Goal: Task Accomplishment & Management: Complete application form

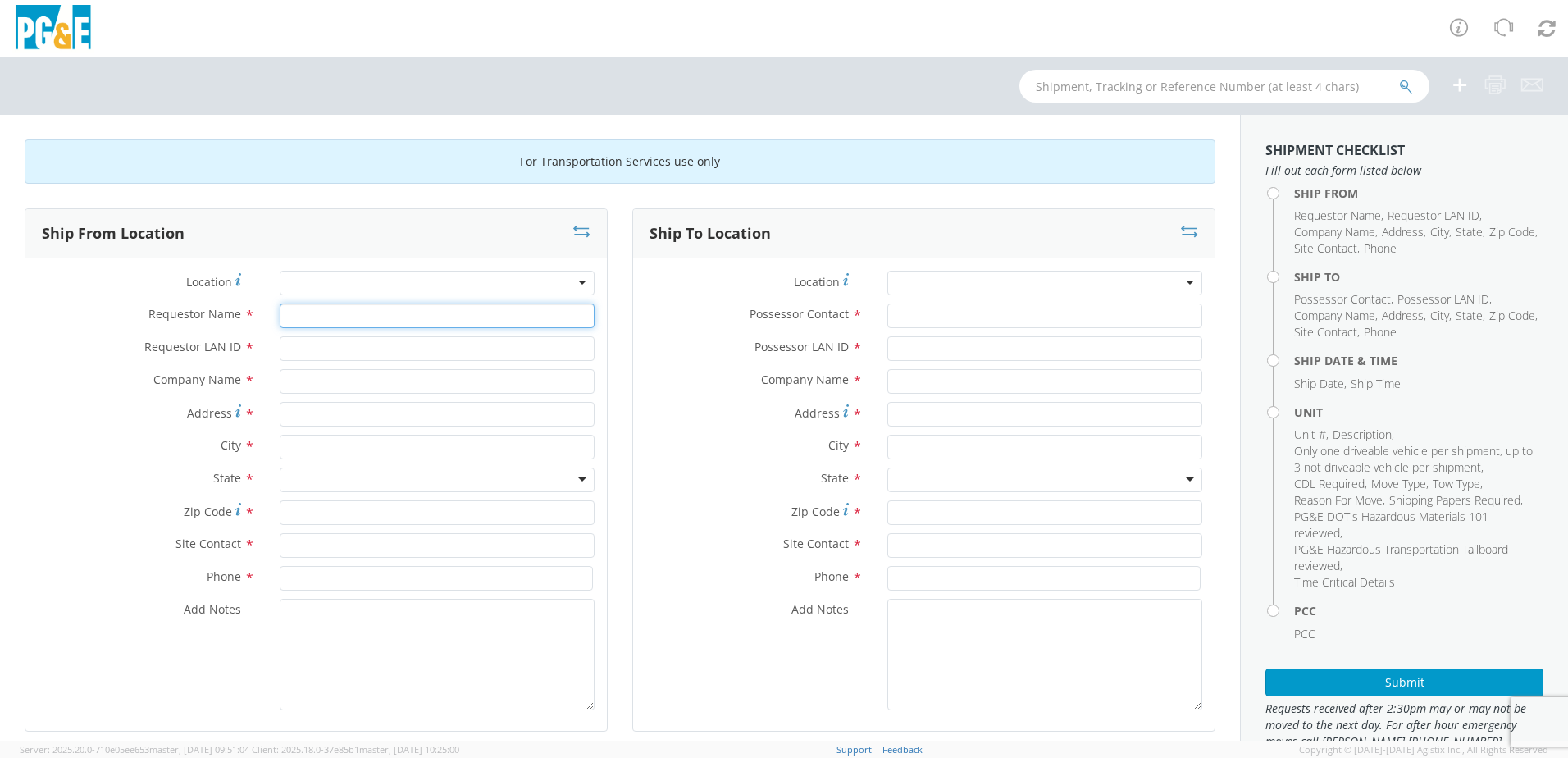
click at [334, 313] on input "Requestor Name *" at bounding box center [437, 316] width 315 height 25
type input "[PERSON_NAME]"
type input "DRTM"
click at [325, 418] on input "Address *" at bounding box center [437, 414] width 315 height 25
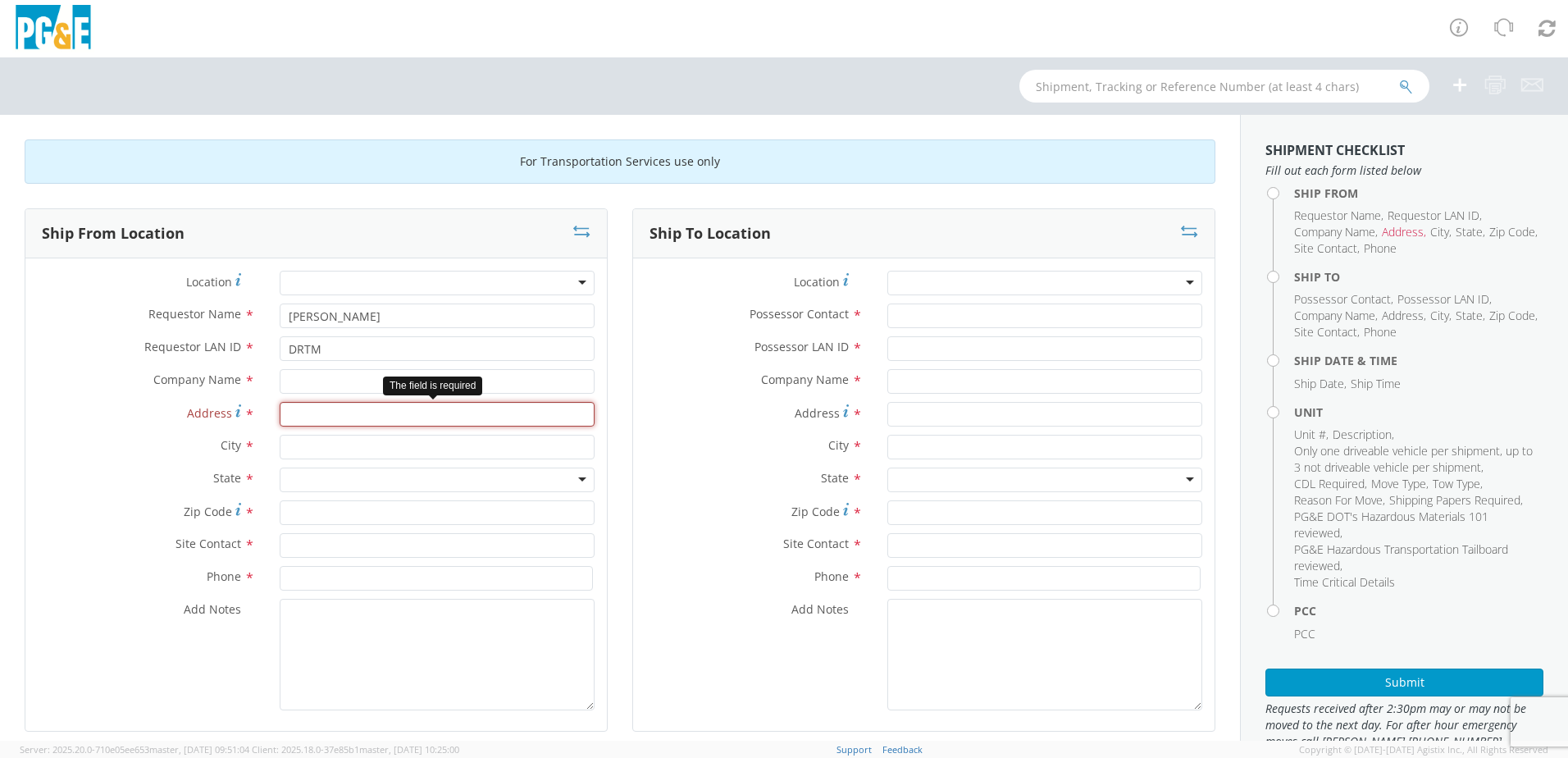
click at [418, 417] on input "Address *" at bounding box center [437, 414] width 315 height 25
type input "[STREET_ADDRESS][PERSON_NAME]"
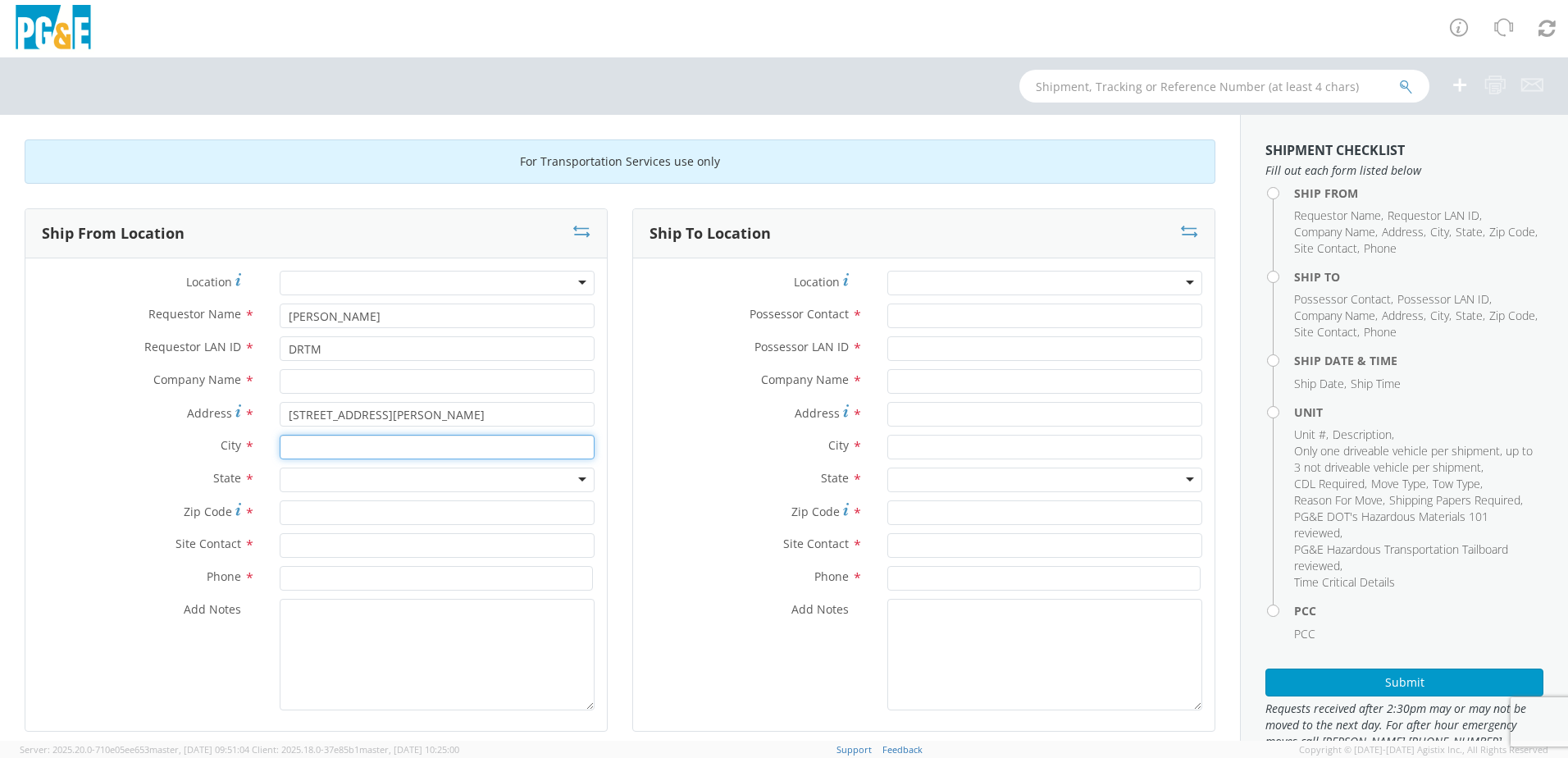
click at [318, 452] on input "text" at bounding box center [437, 446] width 315 height 25
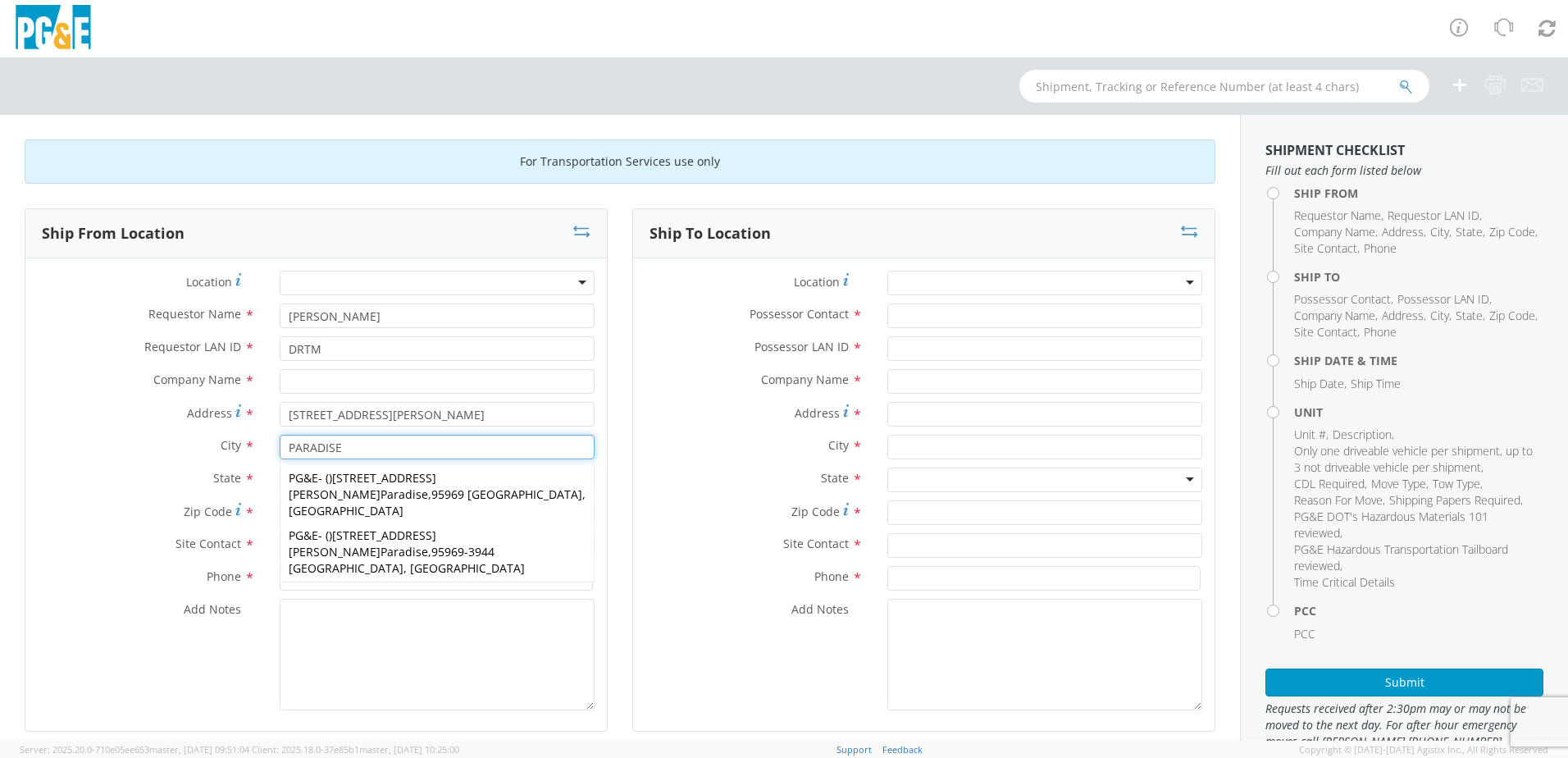
type input "PARADISE"
click at [147, 516] on label "Zip Code *" at bounding box center [146, 510] width 242 height 22
click at [279, 516] on input "Zip Code *" at bounding box center [437, 512] width 315 height 25
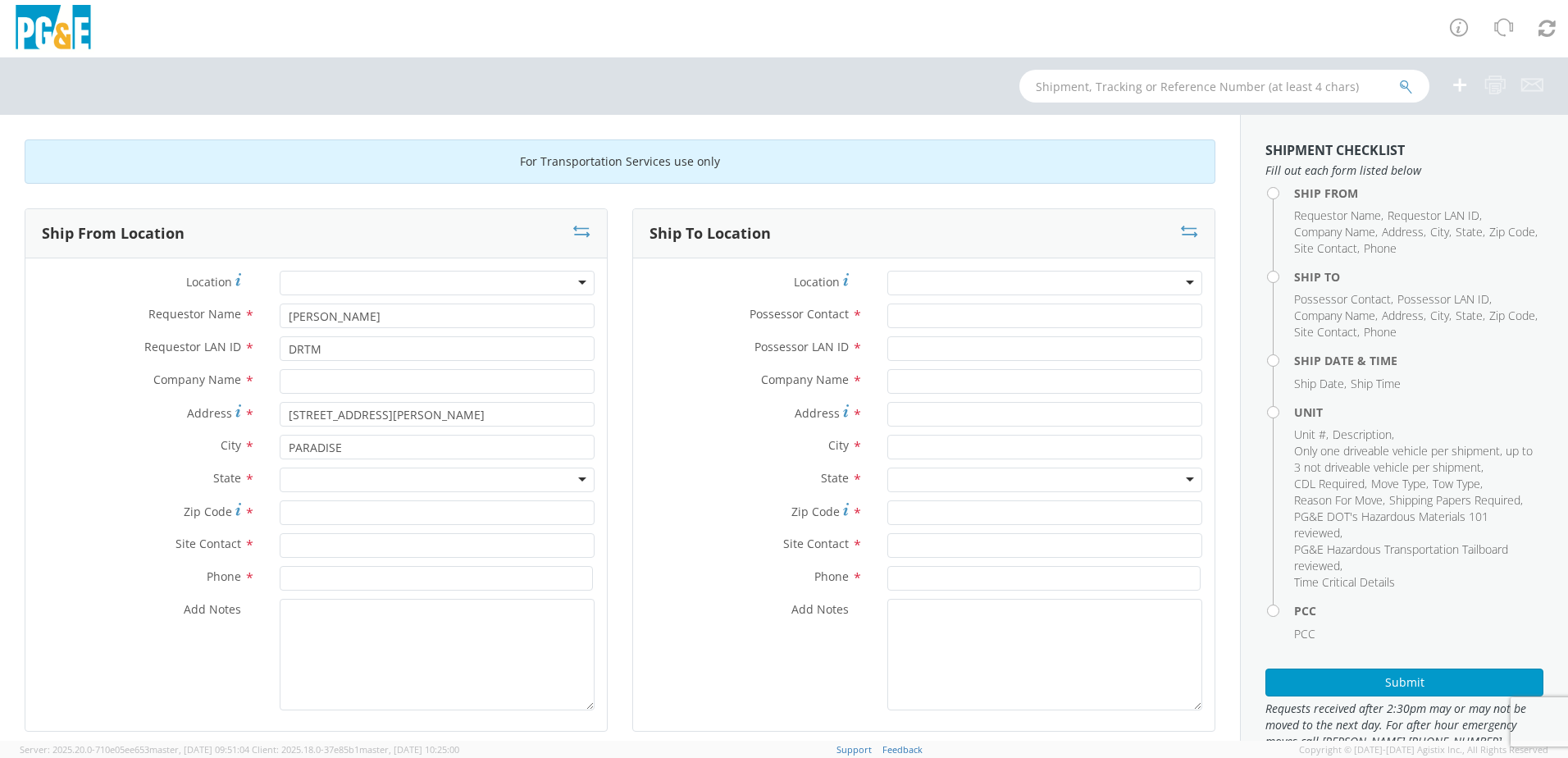
click at [293, 474] on div at bounding box center [437, 480] width 315 height 25
type input "ca"
click at [324, 382] on input "text" at bounding box center [437, 382] width 315 height 25
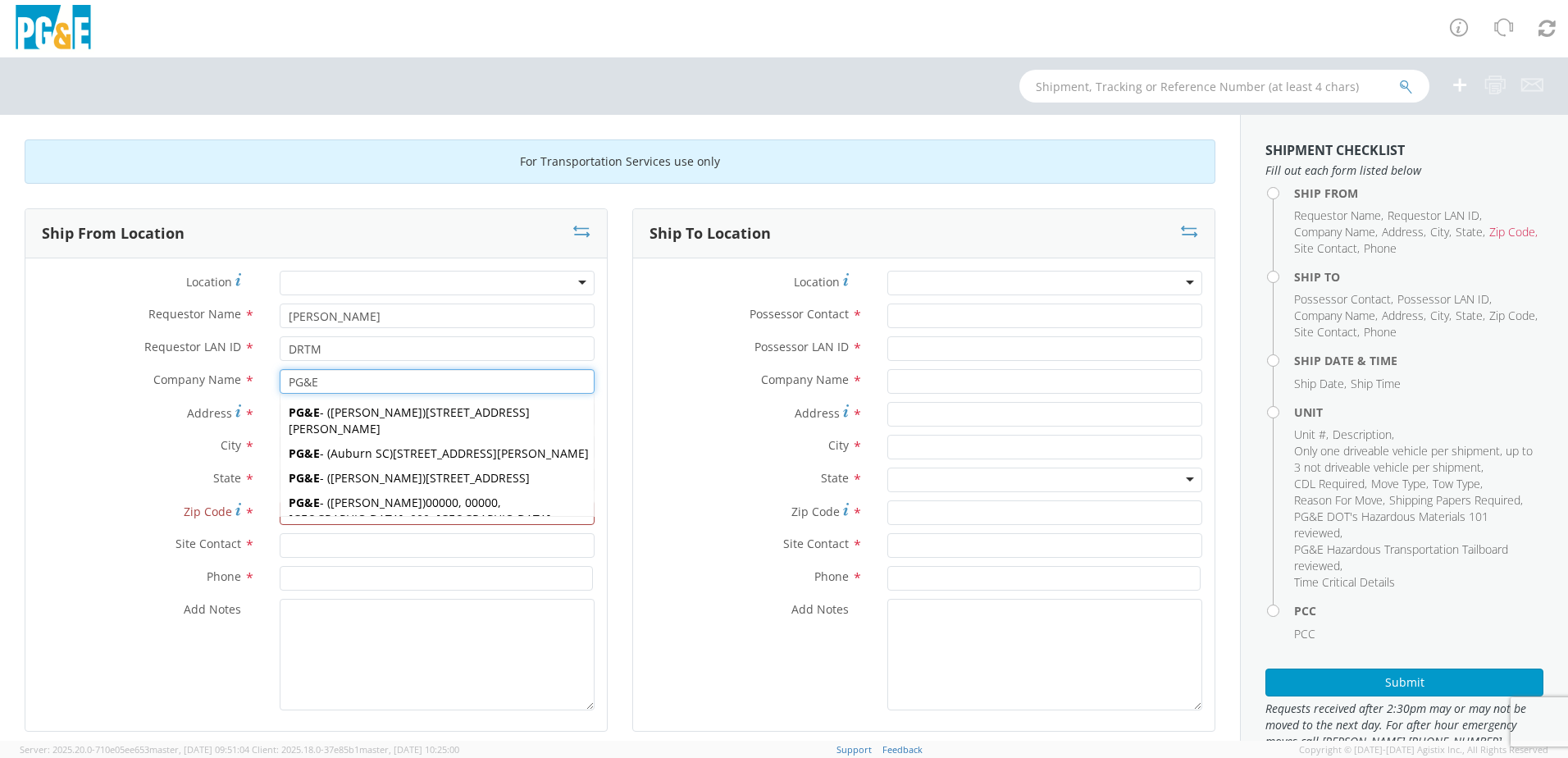
type input "PG&E"
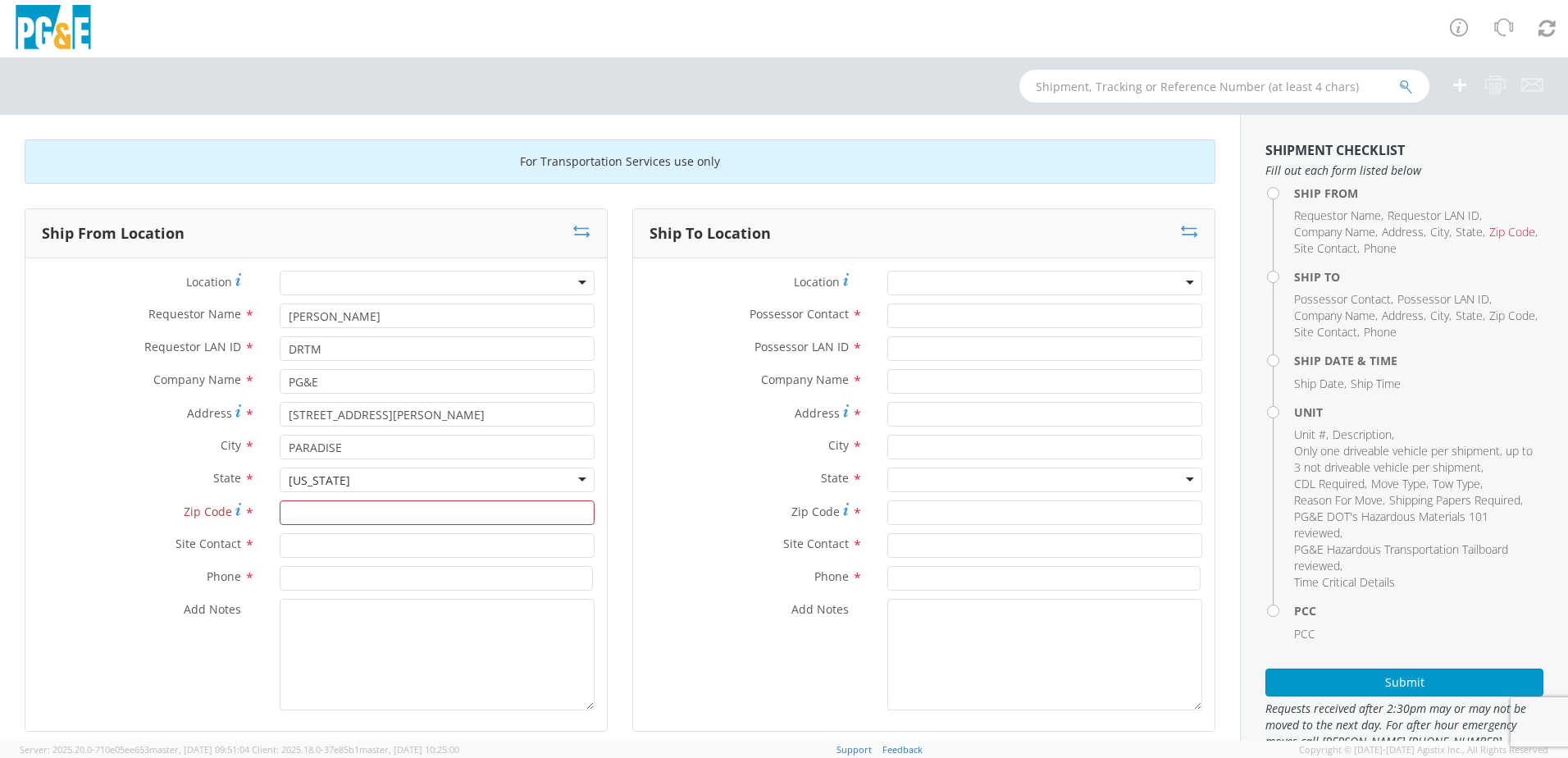
click at [149, 498] on div "State * [US_STATE] [US_STATE] [US_STATE] [US_STATE] [US_STATE] [US_STATE] Armed…" at bounding box center [316, 483] width 581 height 32
click at [350, 511] on input "Zip Code *" at bounding box center [437, 512] width 315 height 25
click at [329, 518] on input "Zip Code *" at bounding box center [437, 512] width 315 height 25
type input "95969"
click at [356, 542] on input "text" at bounding box center [437, 545] width 315 height 25
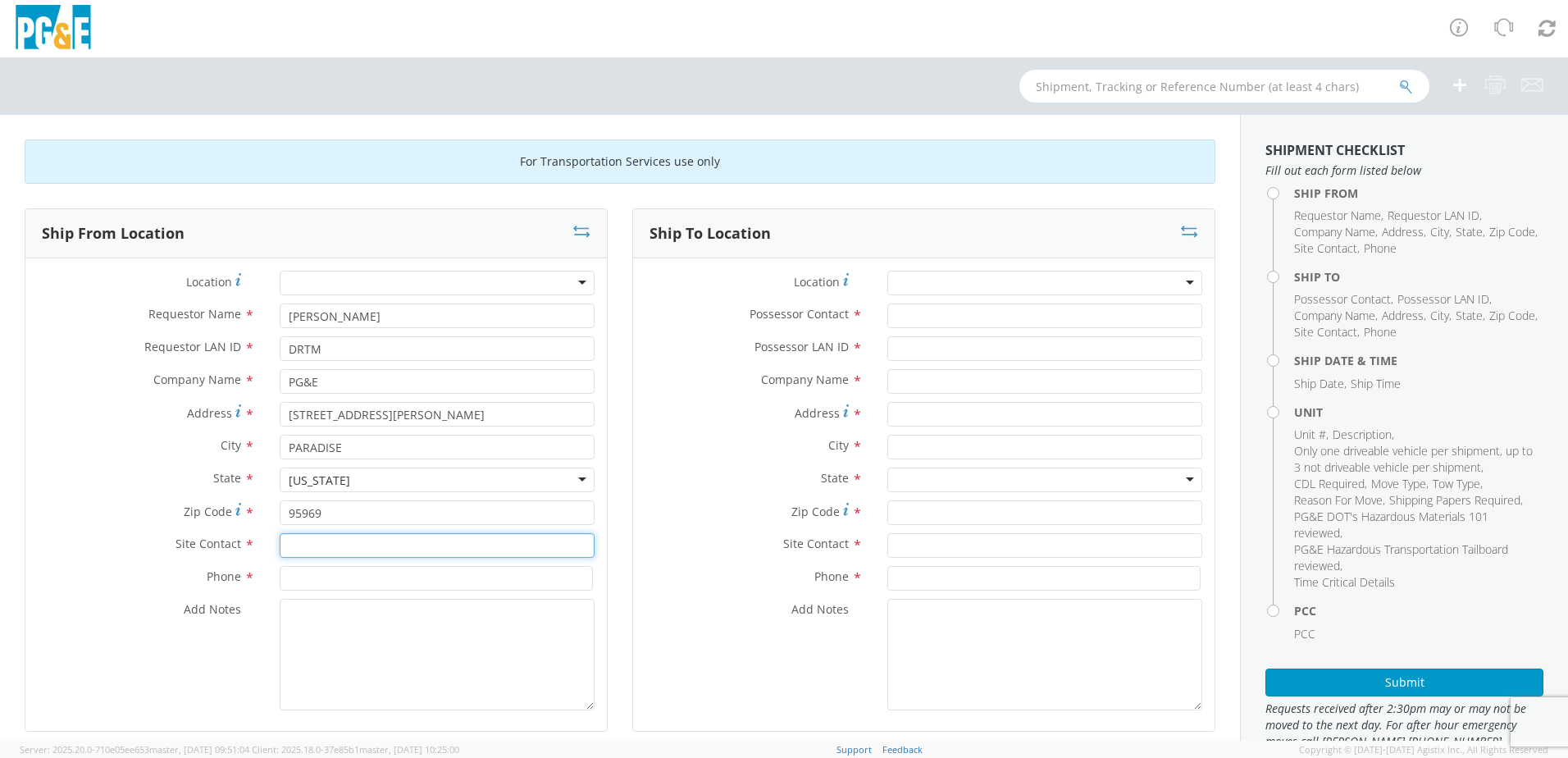
click at [356, 542] on input "text" at bounding box center [437, 545] width 315 height 25
type input "[PERSON_NAME]"
click at [346, 579] on input at bounding box center [436, 578] width 313 height 25
paste input "[PHONE_NUMBER]"
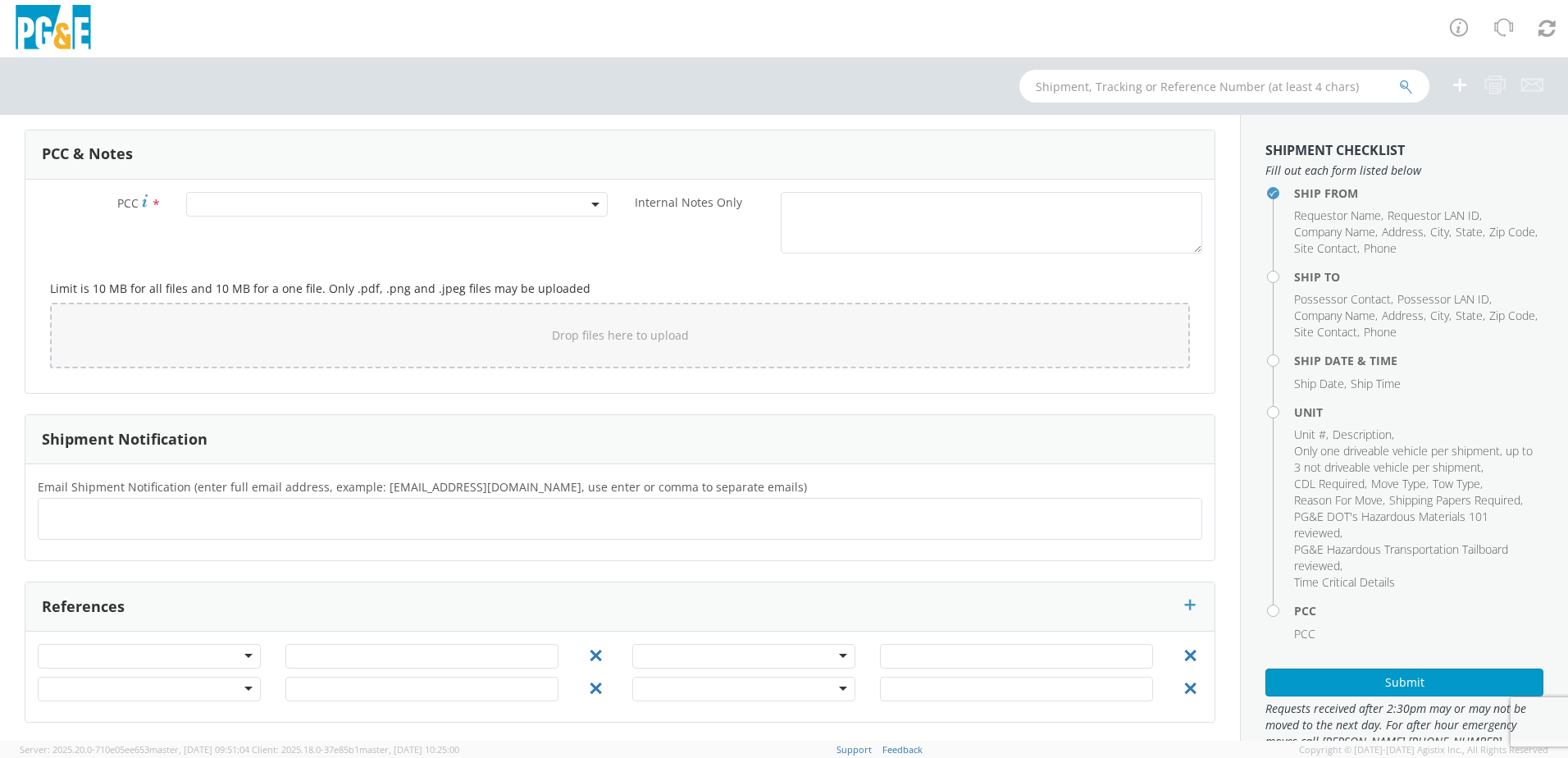
scroll to position [1225, 0]
type input "[PHONE_NUMBER]"
click at [128, 519] on ul at bounding box center [620, 516] width 1150 height 27
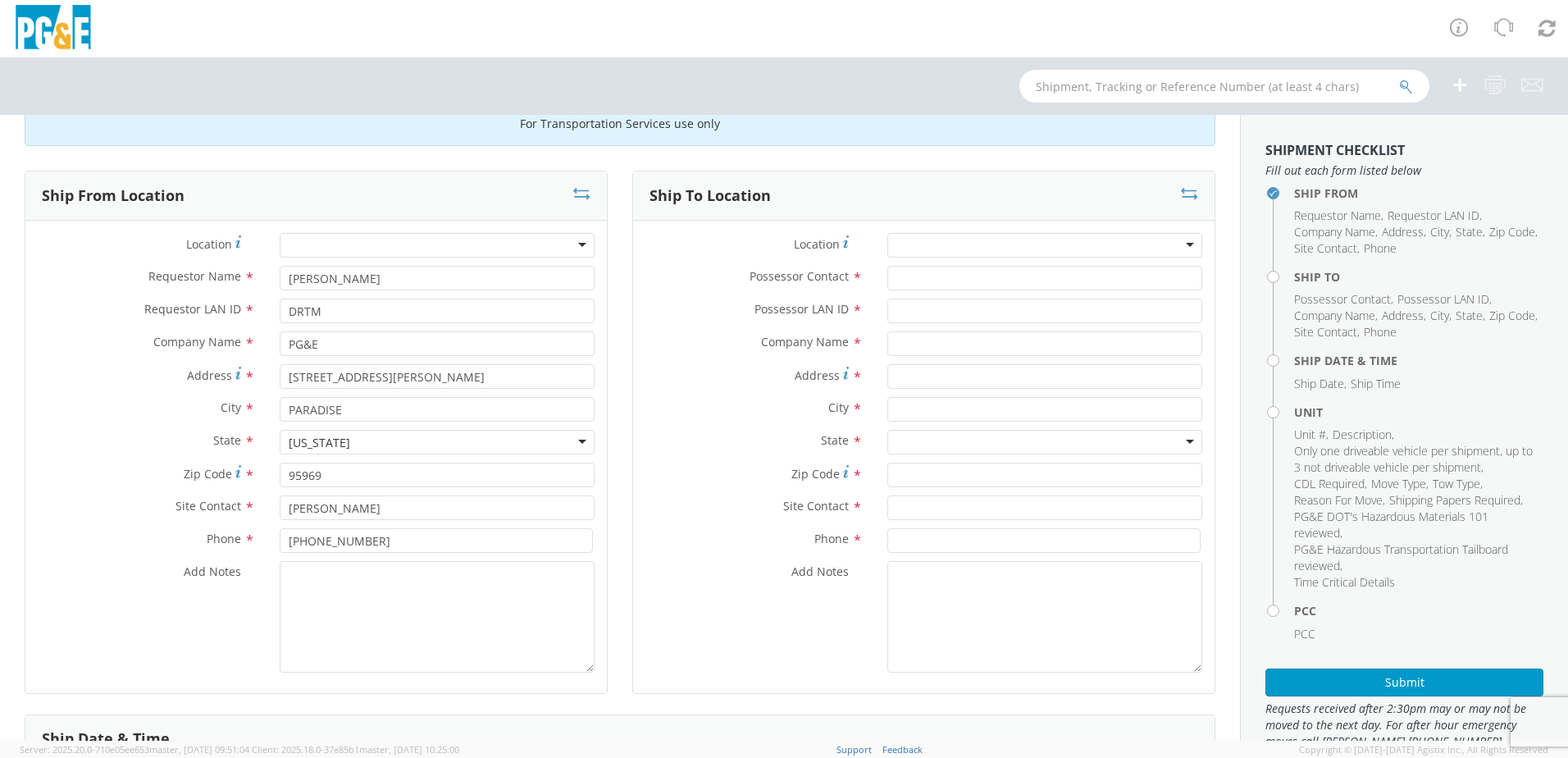
scroll to position [0, 0]
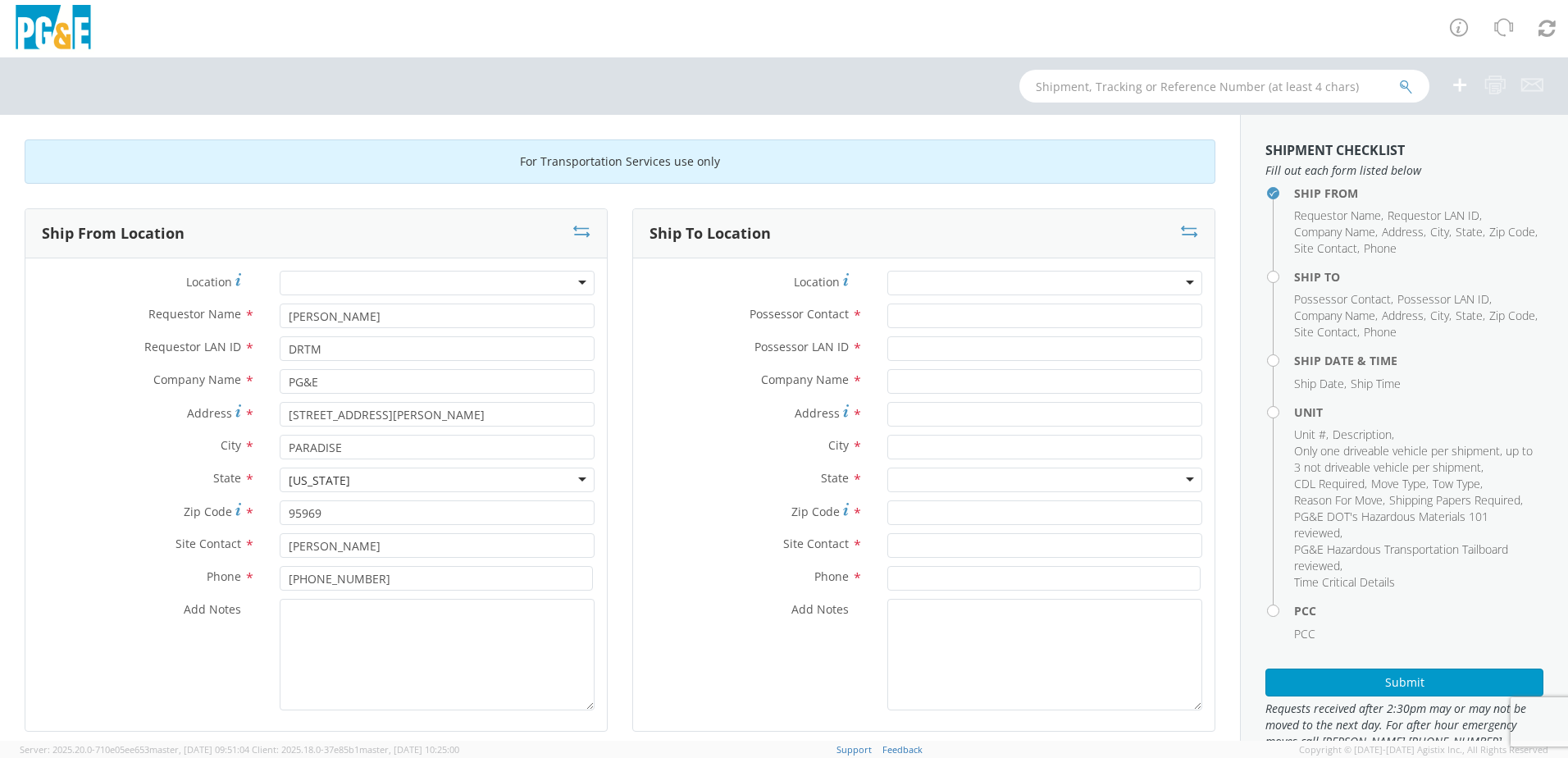
type input "[EMAIL_ADDRESS][DOMAIN_NAME]"
click at [951, 280] on div at bounding box center [1045, 283] width 315 height 25
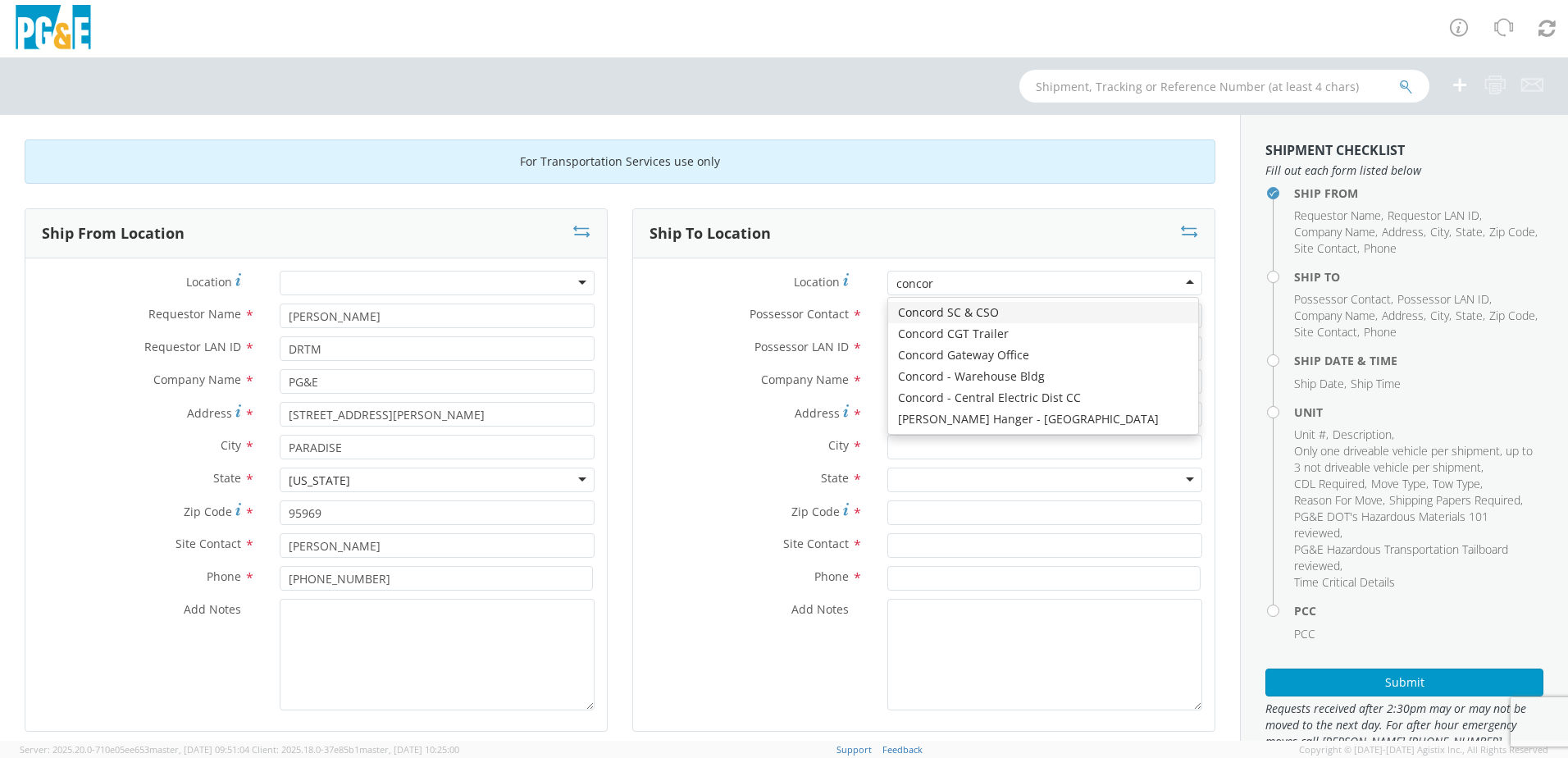
type input "concord"
type input "PG&E"
type input "[STREET_ADDRESS]"
type input "CONCORD"
type input "94518"
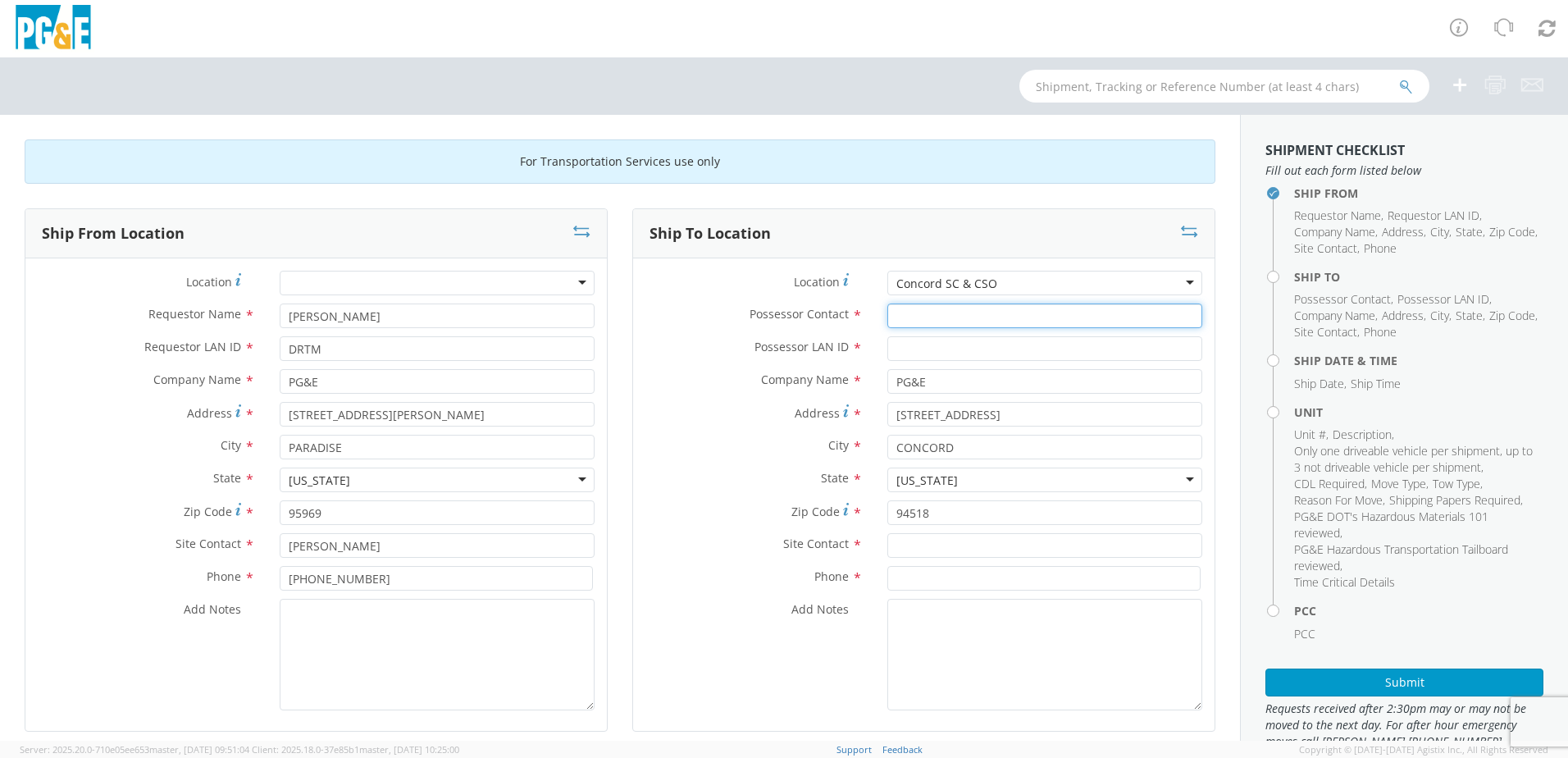
click at [907, 319] on input "Possessor Contact *" at bounding box center [1045, 316] width 315 height 25
type input "[PERSON_NAME]"
click at [917, 357] on input "Possessor LAN ID *" at bounding box center [1045, 348] width 315 height 25
type input "DSCN"
click at [939, 549] on input "text" at bounding box center [1045, 545] width 315 height 25
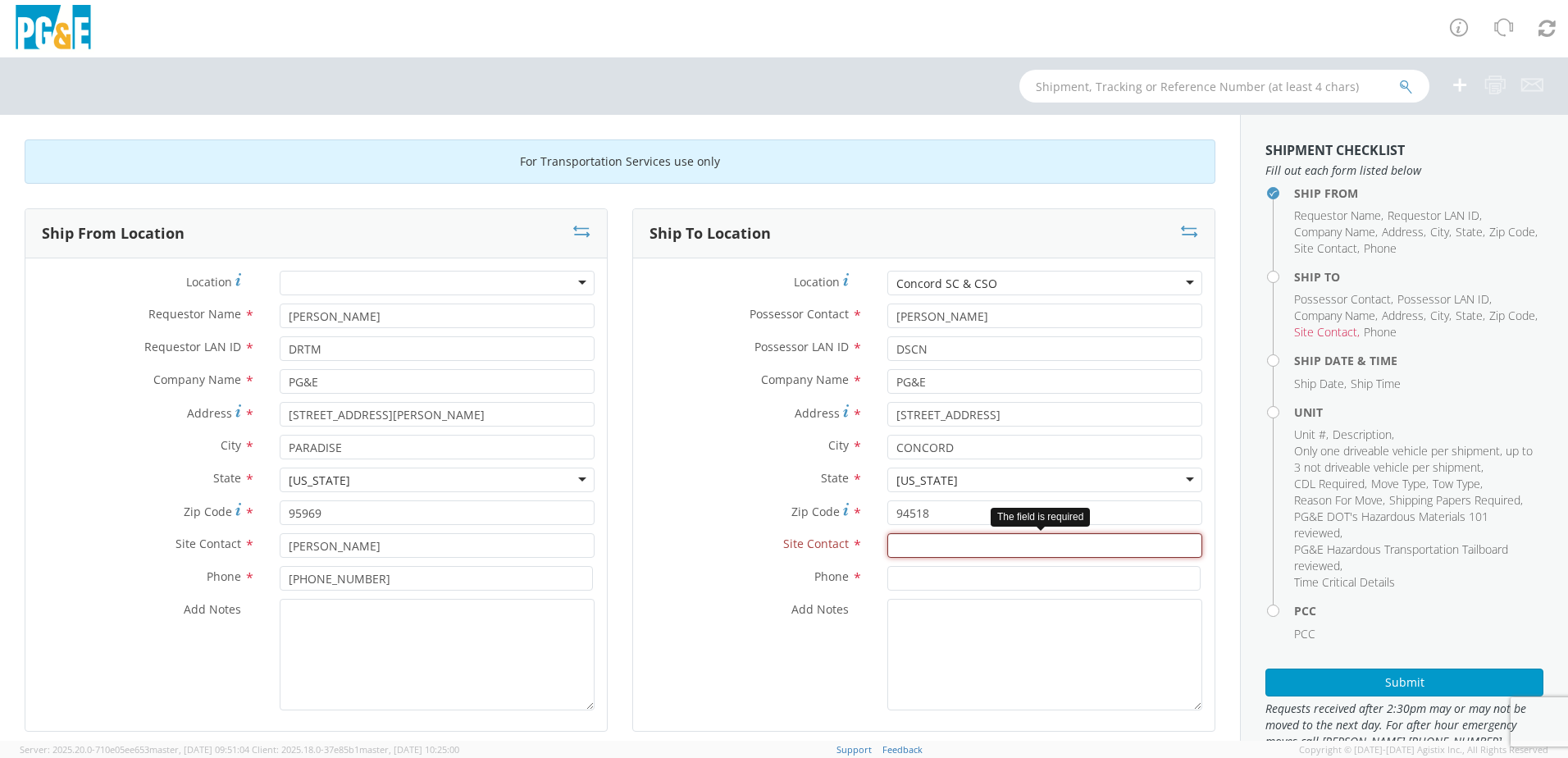
click at [960, 544] on input "text" at bounding box center [1045, 545] width 315 height 25
type input "[PERSON_NAME]"
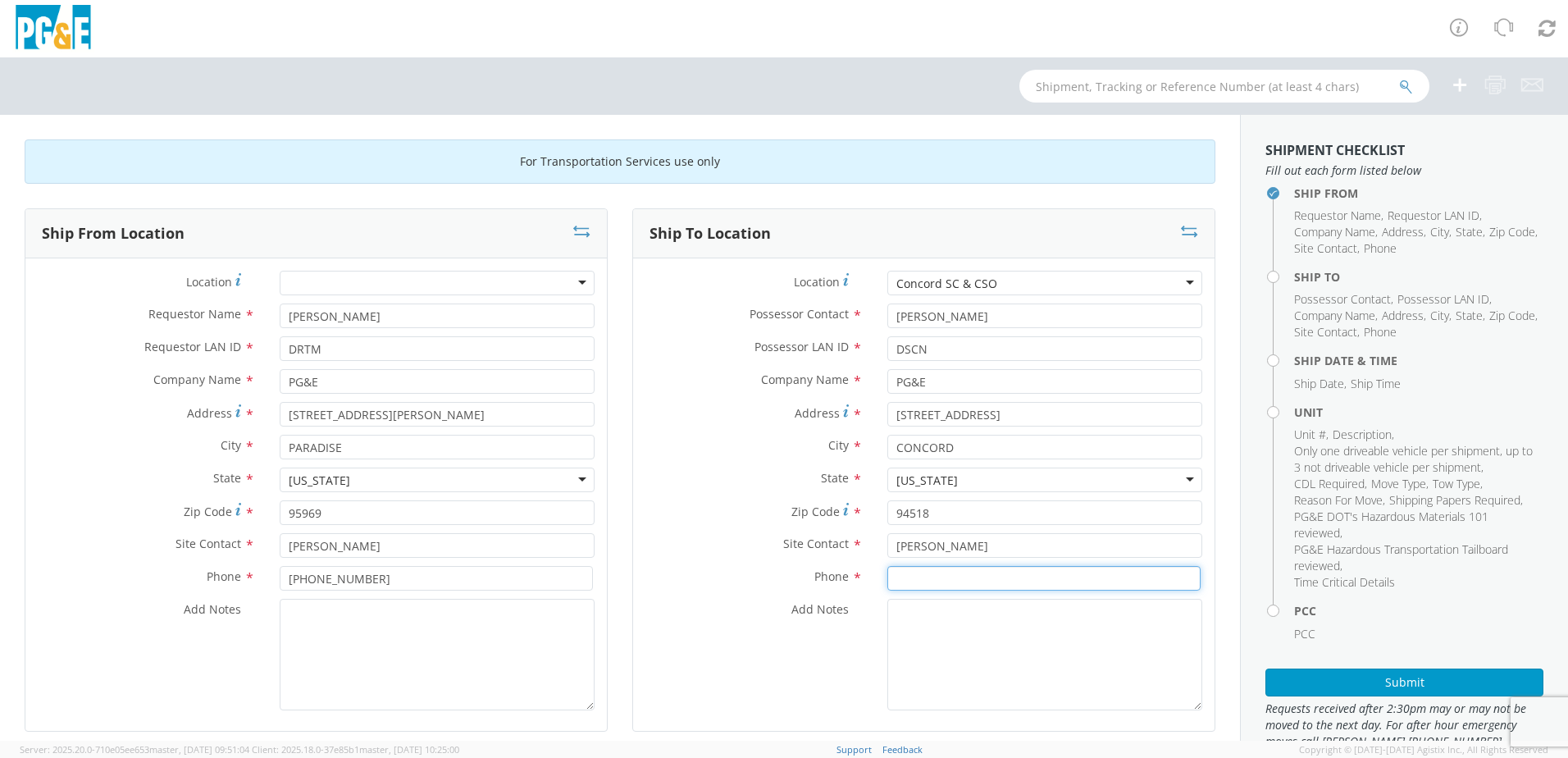
click at [980, 583] on input at bounding box center [1044, 578] width 313 height 25
type input "6282001071"
click at [971, 659] on textarea "Add Notes *" at bounding box center [1045, 654] width 315 height 111
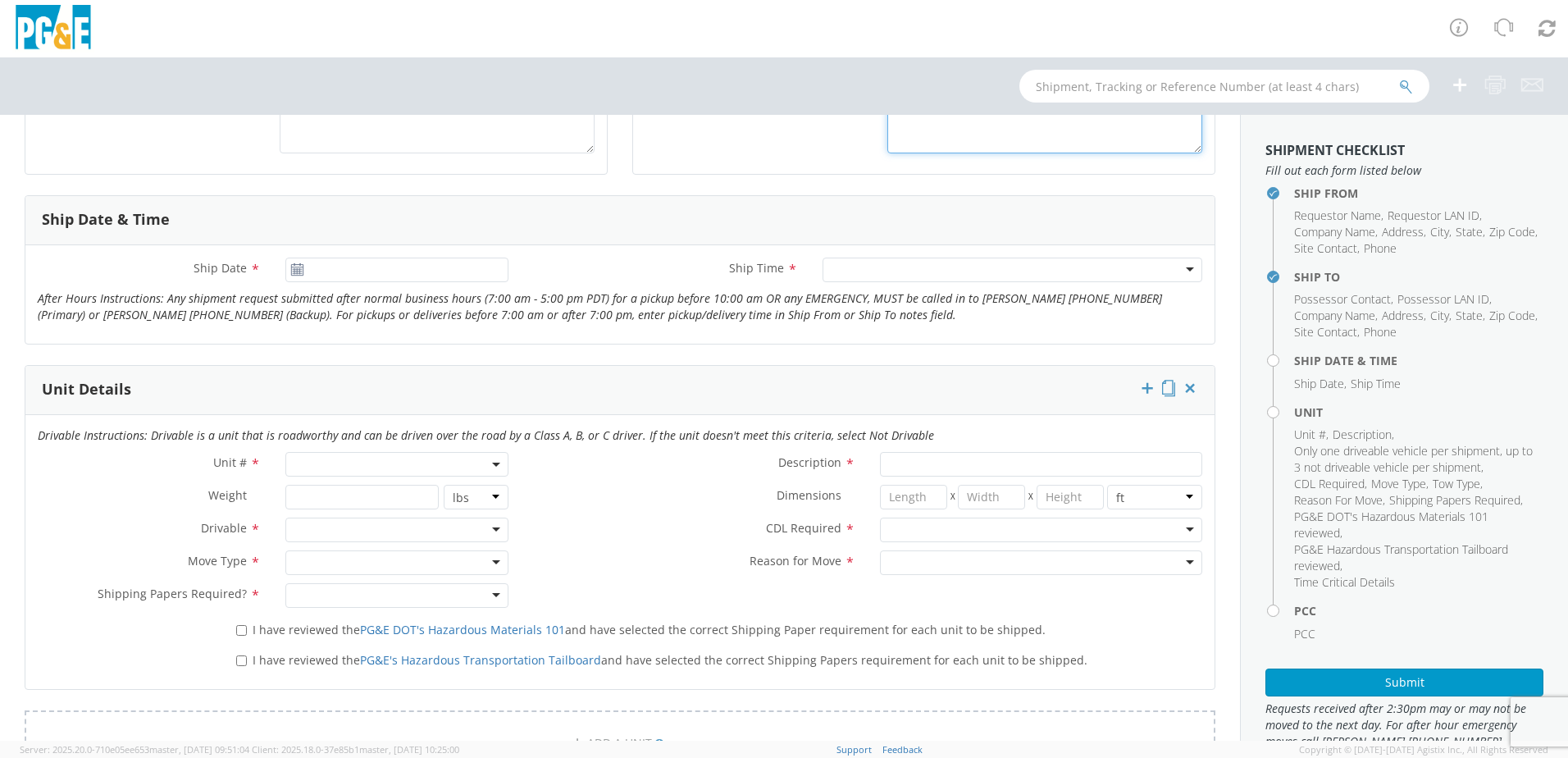
scroll to position [574, 0]
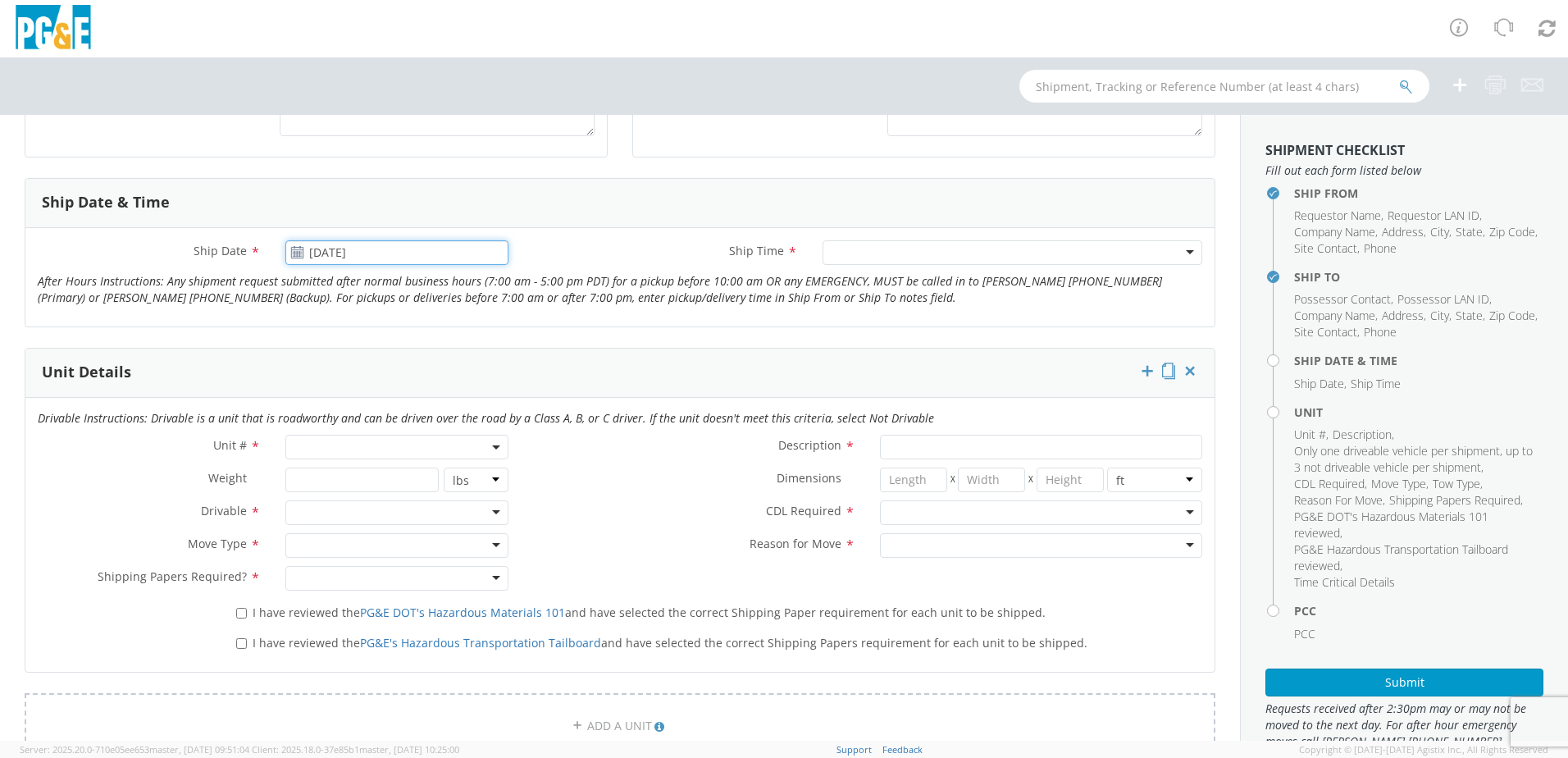
click at [349, 253] on input "[DATE]" at bounding box center [397, 252] width 223 height 25
click at [401, 432] on td "1" at bounding box center [398, 431] width 34 height 25
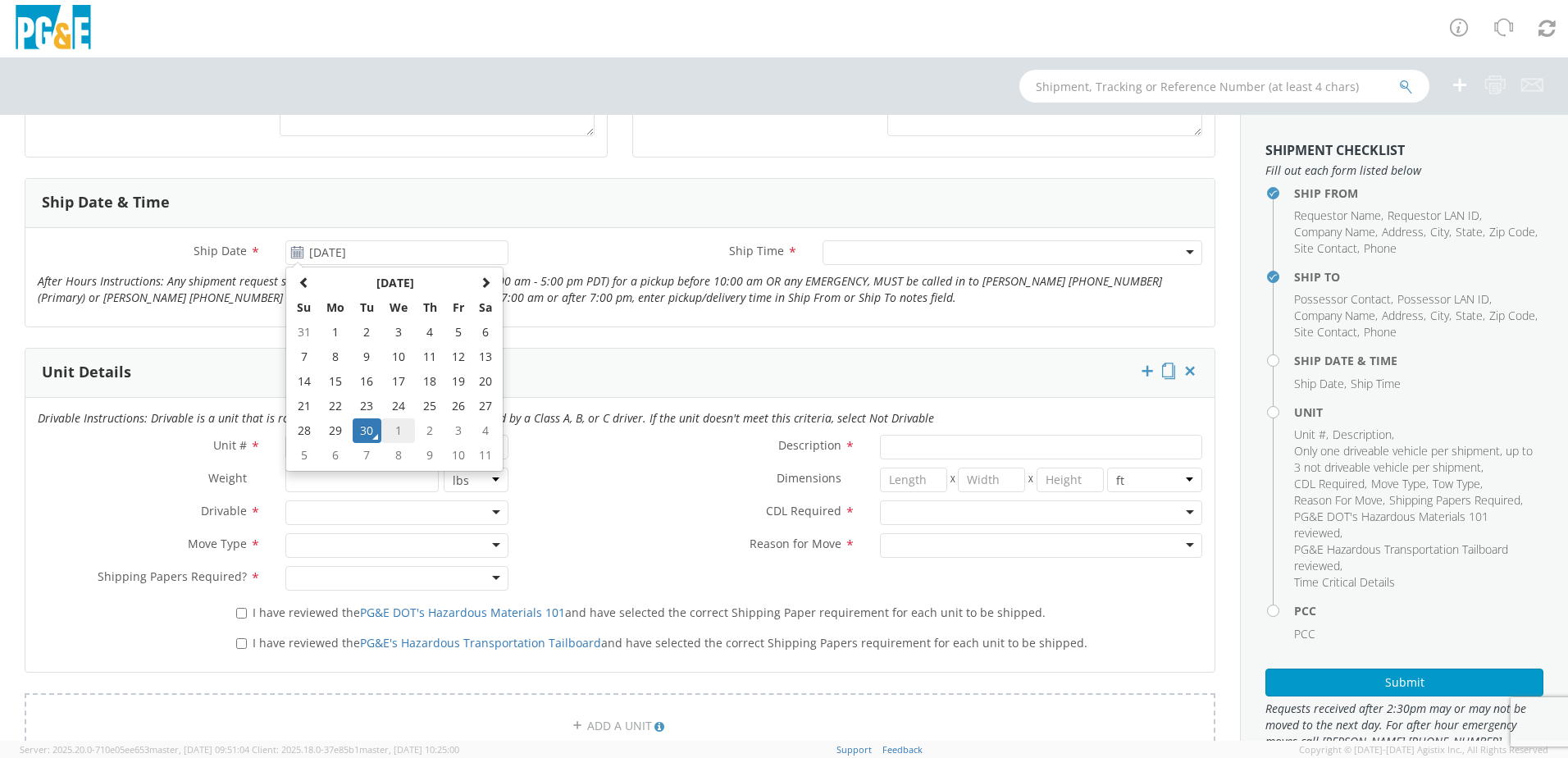
type input "[DATE]"
click at [847, 247] on div at bounding box center [1013, 252] width 380 height 25
click at [320, 446] on span at bounding box center [397, 446] width 223 height 25
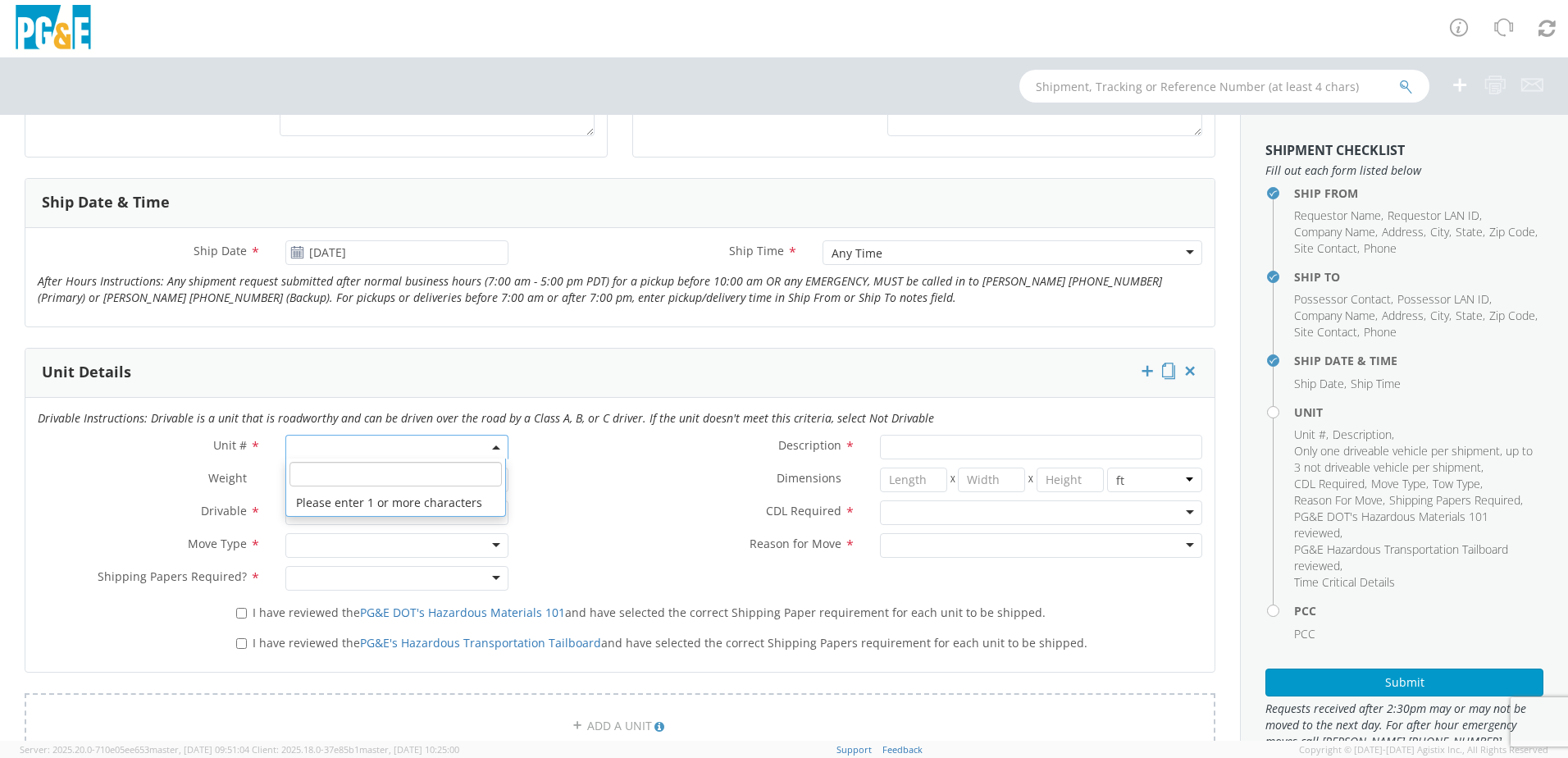
click at [363, 473] on input "search" at bounding box center [396, 474] width 213 height 25
type input "b27387"
type input "SUV; FULL 4X4"
type input "7500"
select select "B27387"
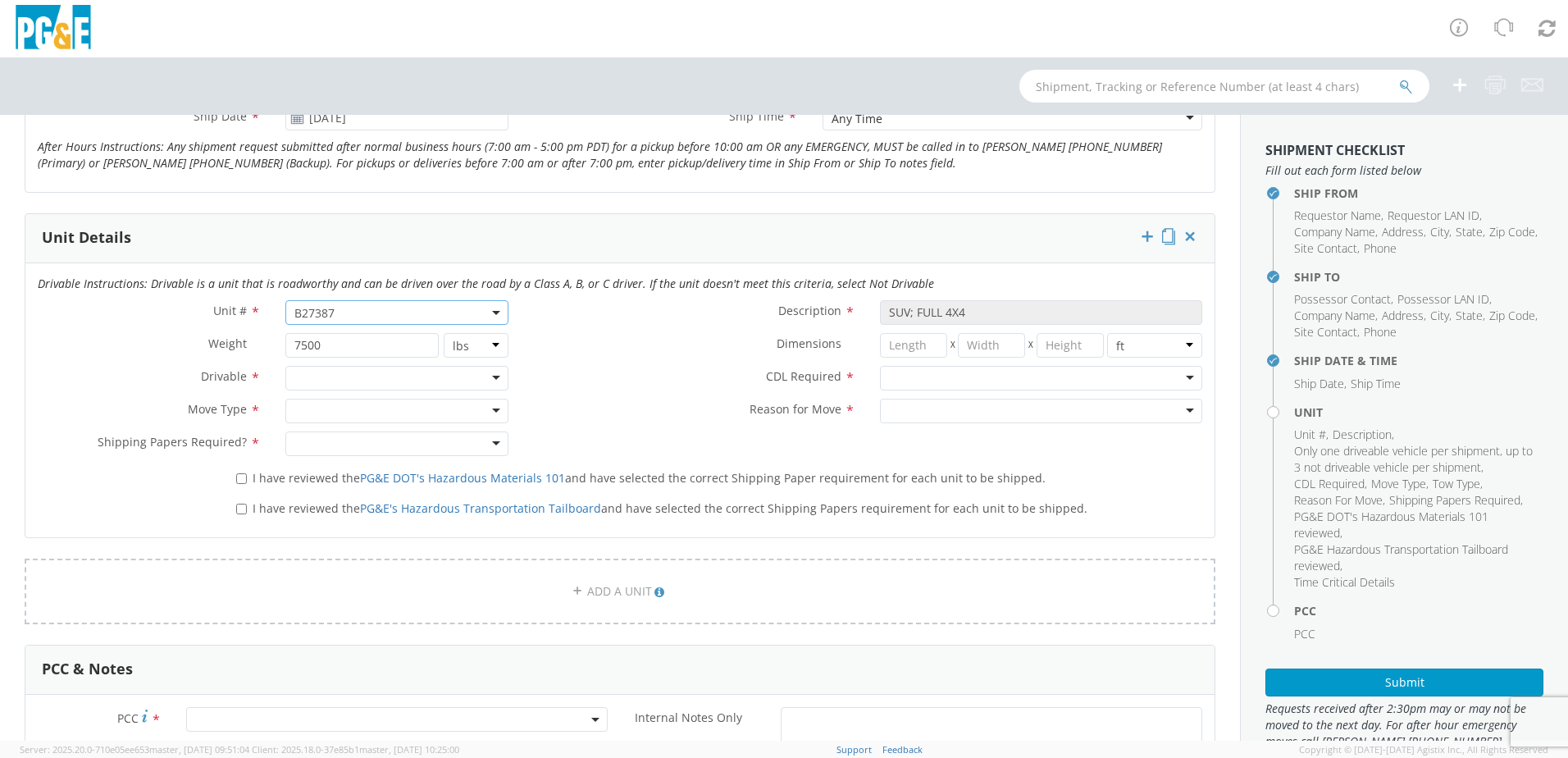
scroll to position [738, 0]
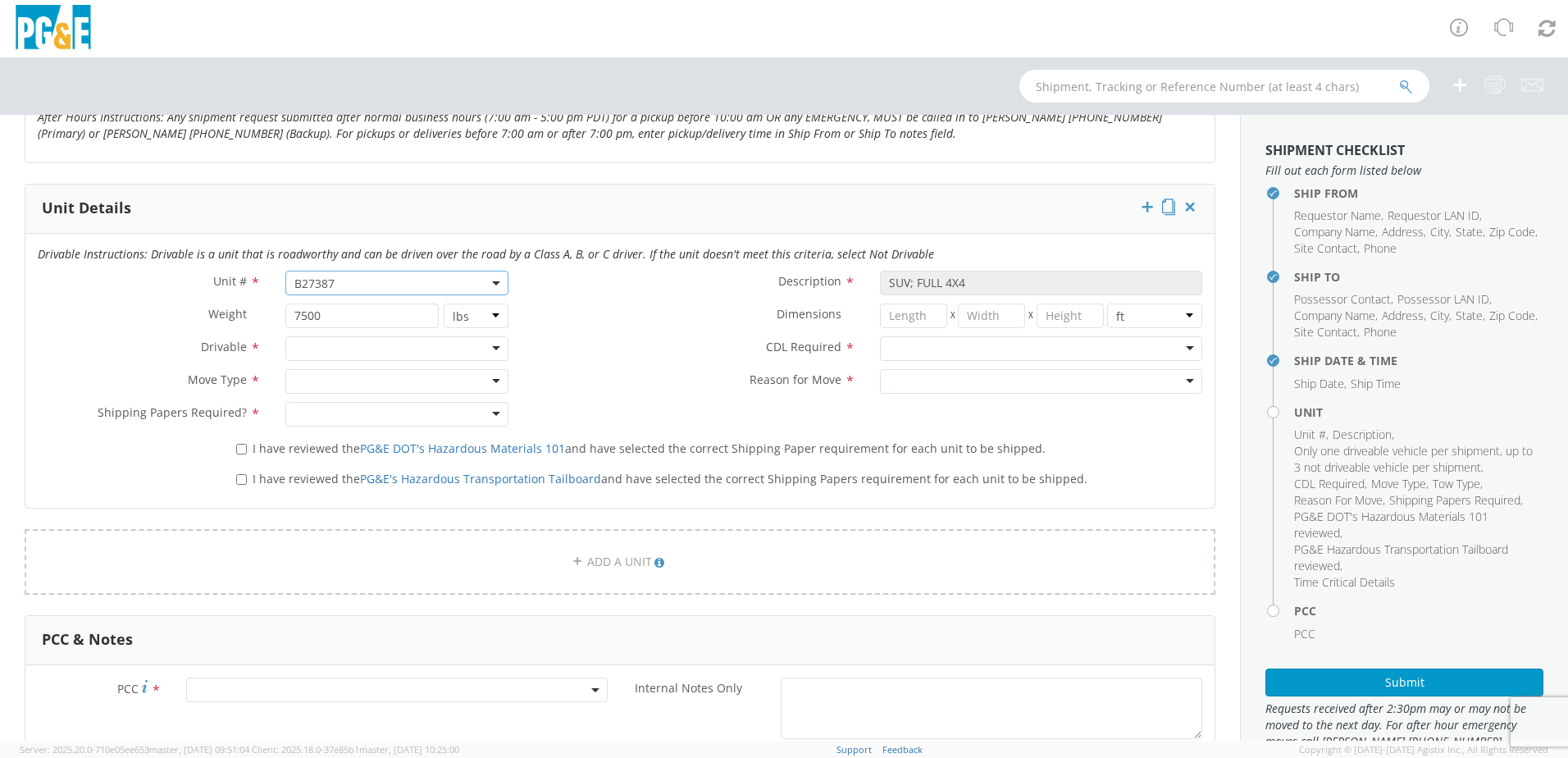
click at [497, 342] on div at bounding box center [397, 348] width 223 height 25
click at [483, 382] on div at bounding box center [397, 382] width 223 height 25
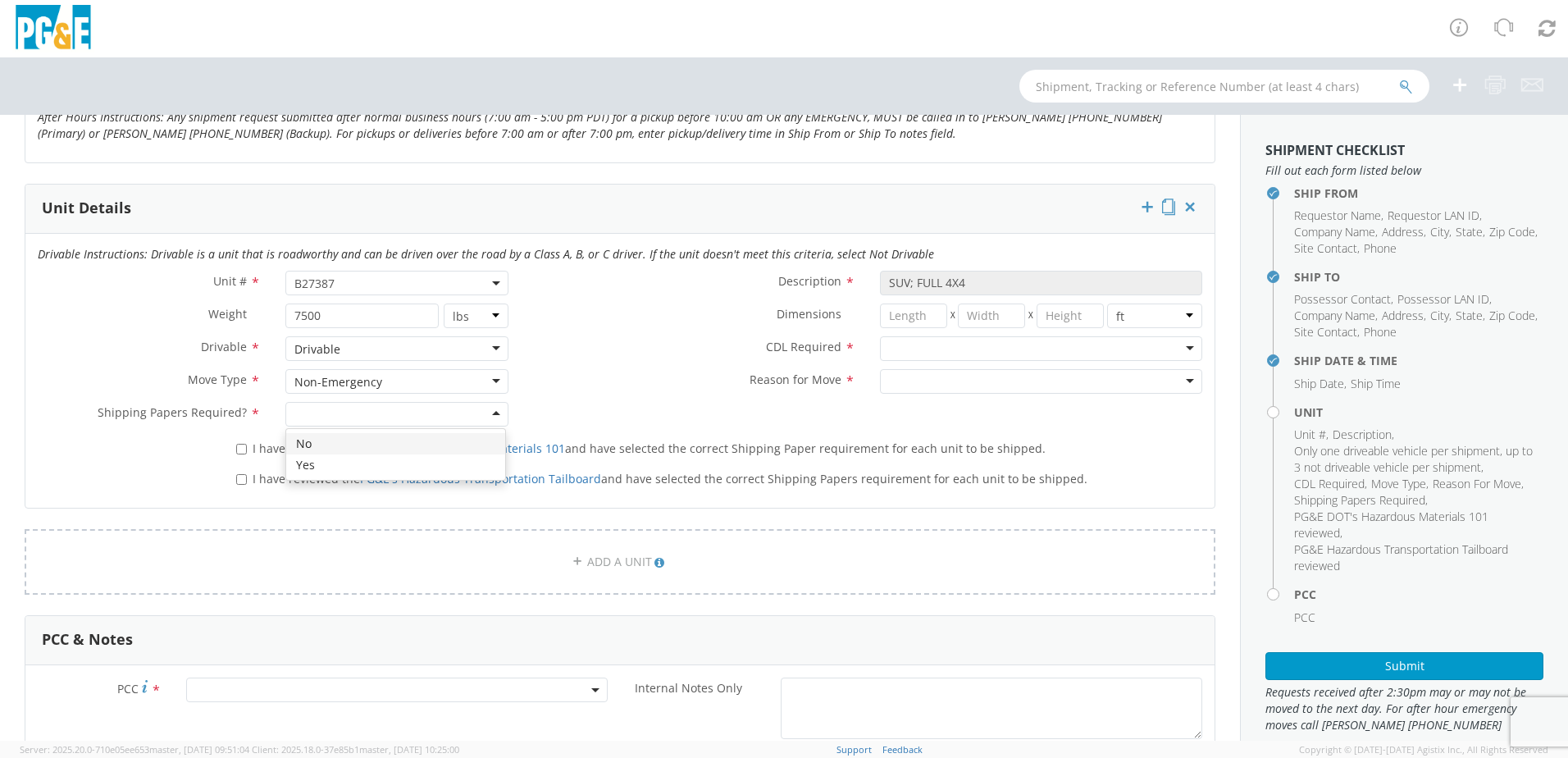
click at [492, 411] on div at bounding box center [397, 414] width 223 height 25
click at [236, 447] on input "I have reviewed the PG&E DOT's Hazardous Materials 101 and have selected the co…" at bounding box center [242, 449] width 11 height 11
checkbox input "true"
click at [240, 484] on input "I have reviewed the PG&E's Hazardous Transportation Tailboard and have selected…" at bounding box center [242, 479] width 11 height 11
checkbox input "true"
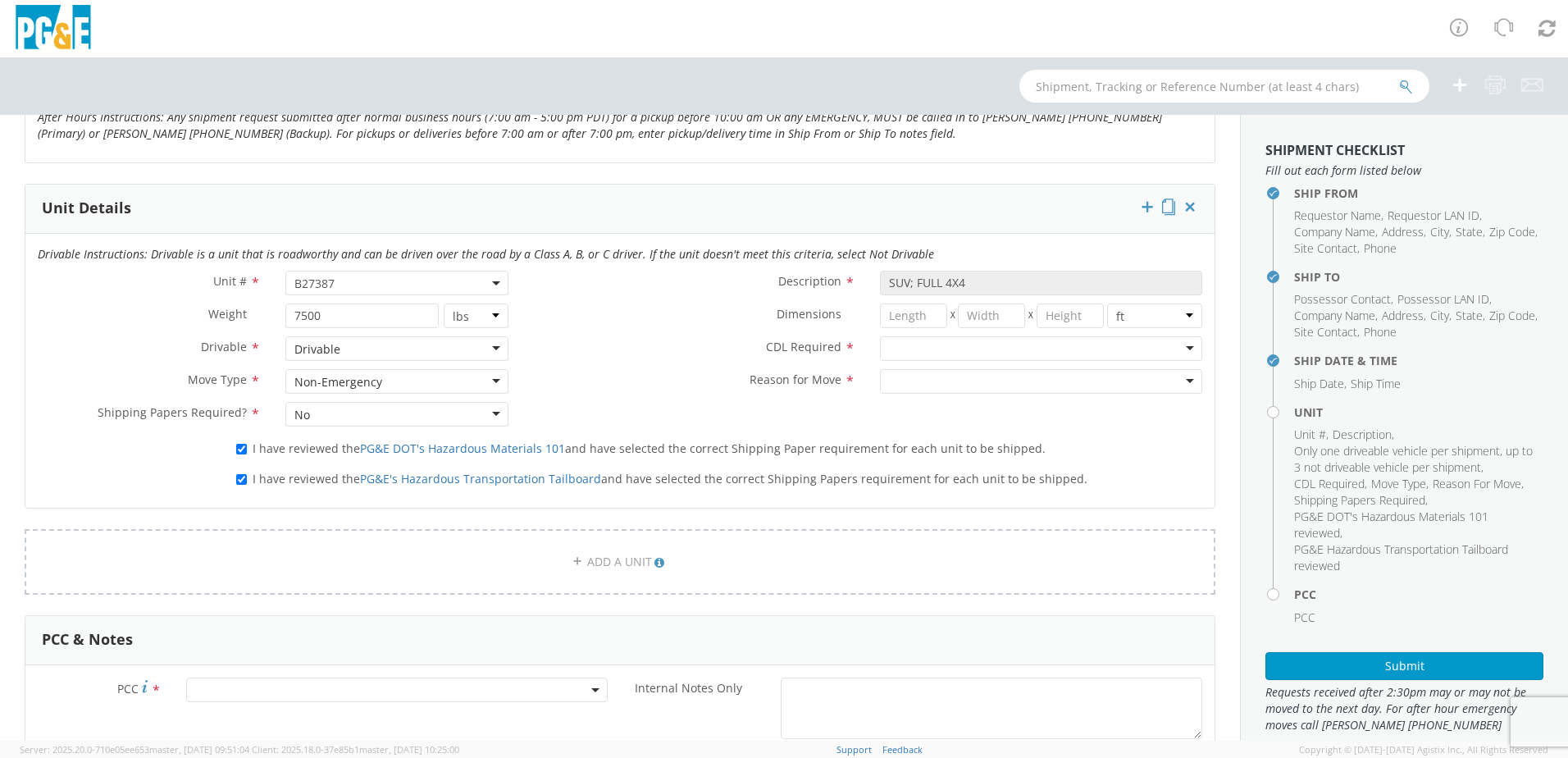
click at [1188, 350] on div at bounding box center [1041, 348] width 322 height 25
click at [1175, 381] on div at bounding box center [1041, 382] width 322 height 25
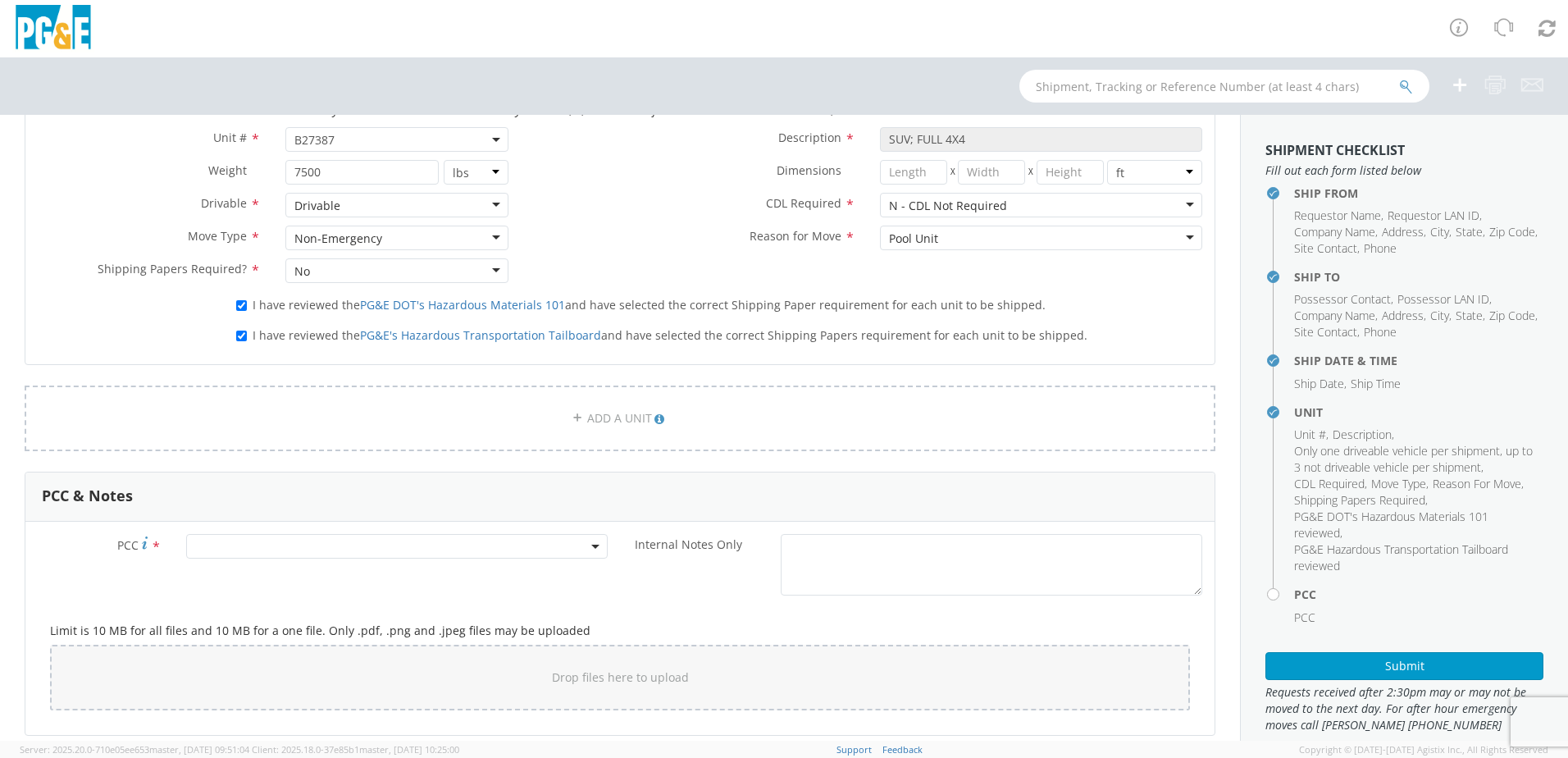
scroll to position [902, 0]
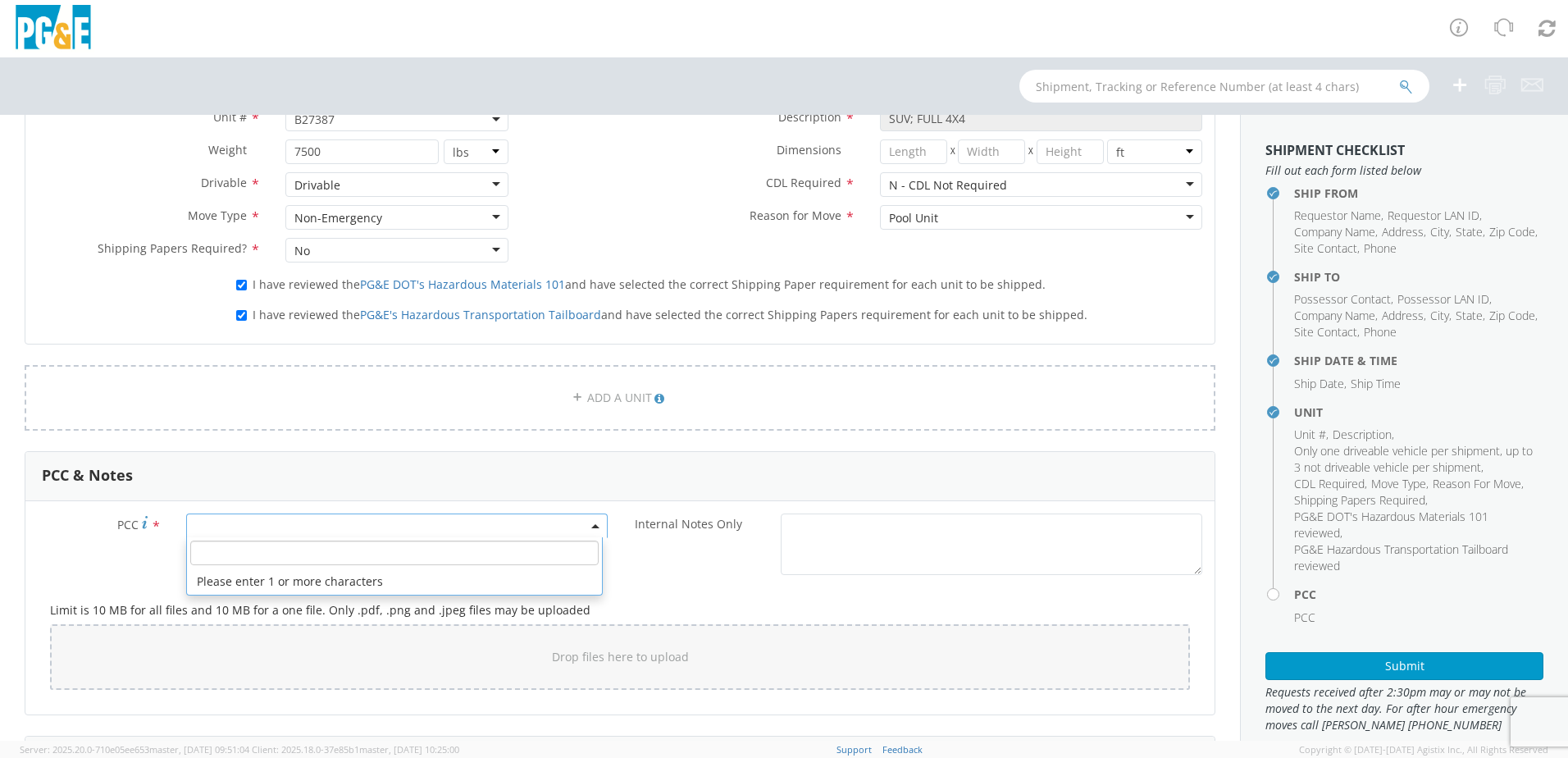
click at [234, 523] on span at bounding box center [397, 525] width 421 height 25
click at [253, 553] on input "number" at bounding box center [394, 552] width 408 height 25
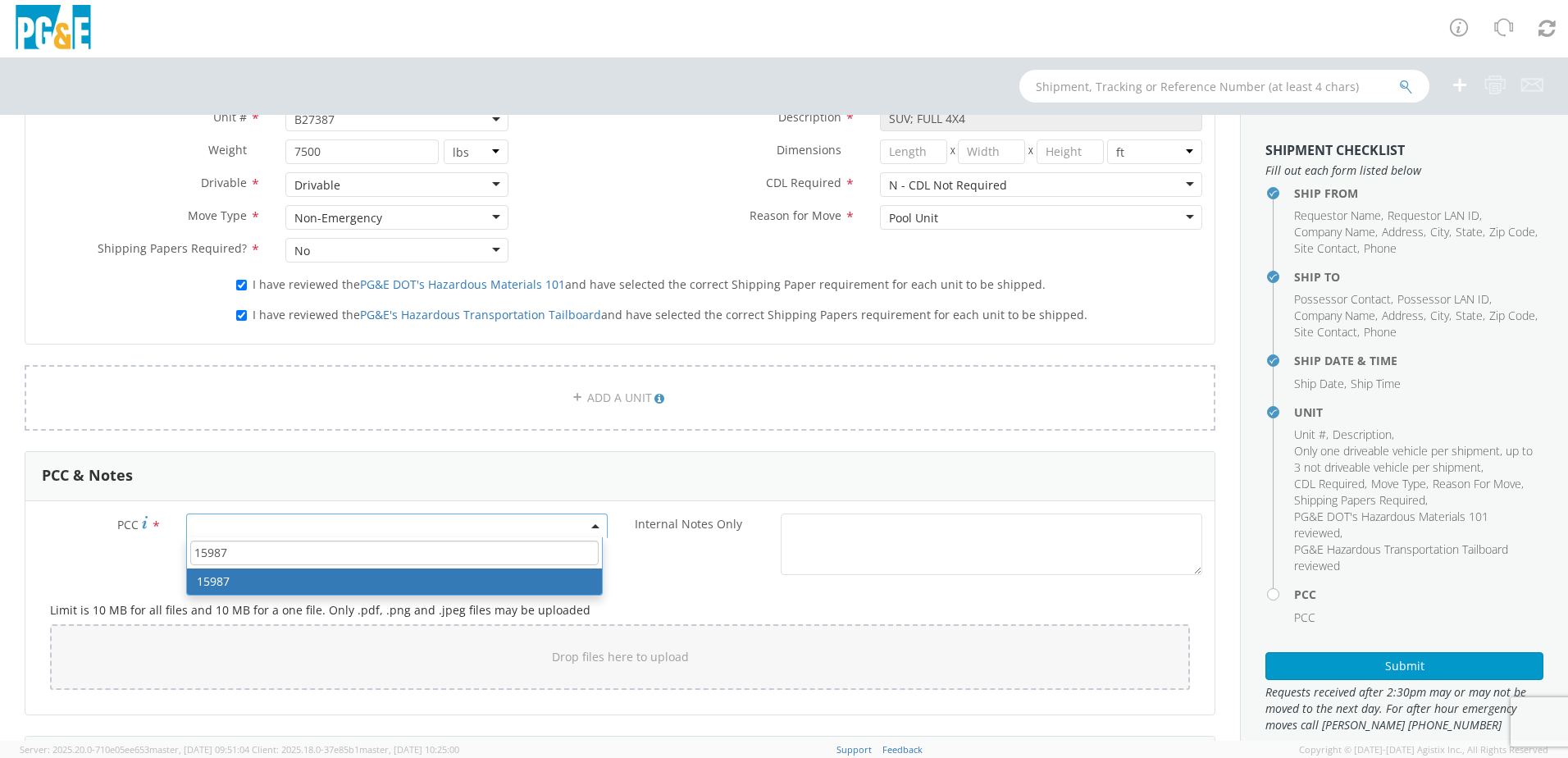
type input "15987"
select select "15987"
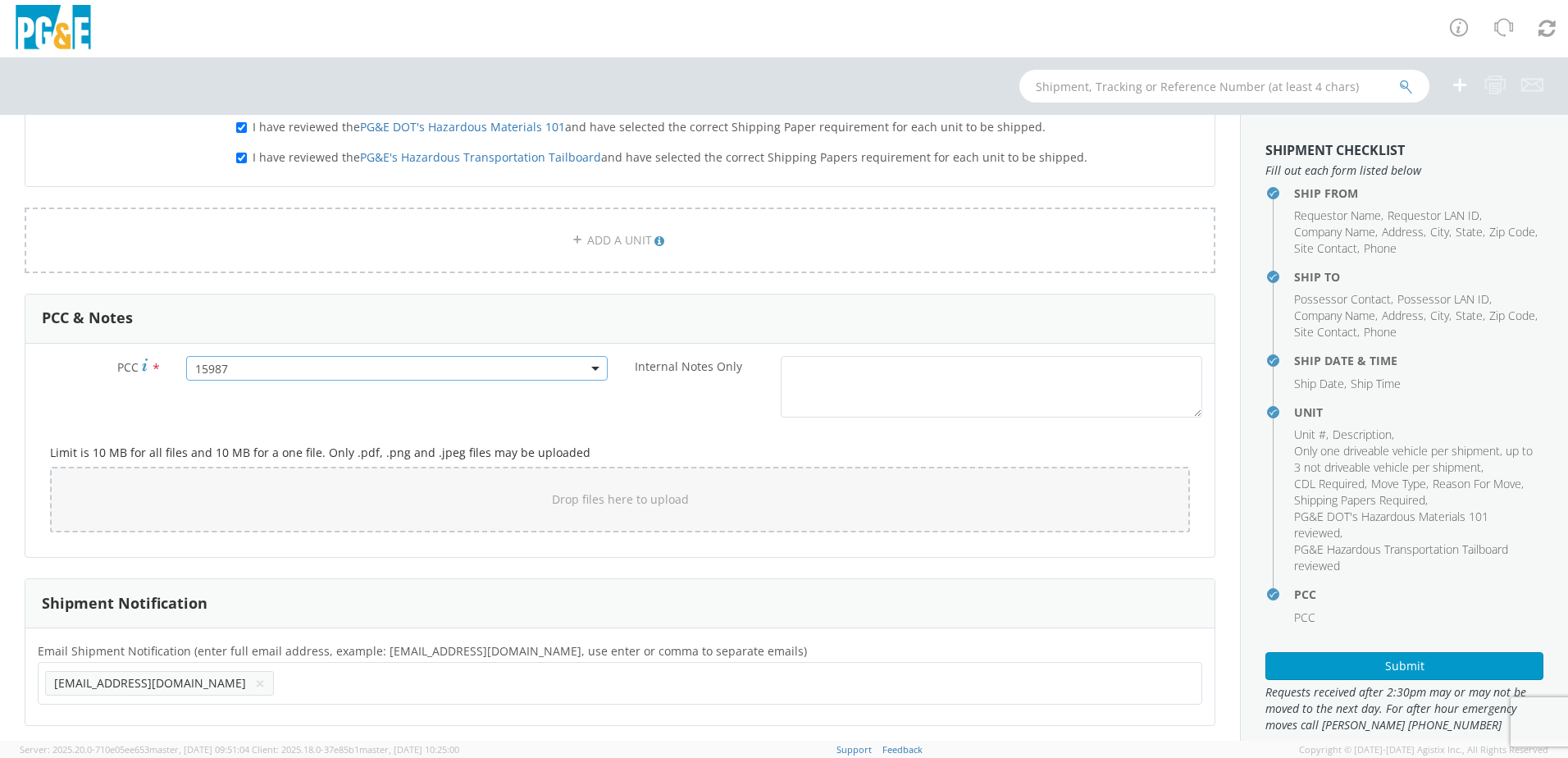
scroll to position [1226, 0]
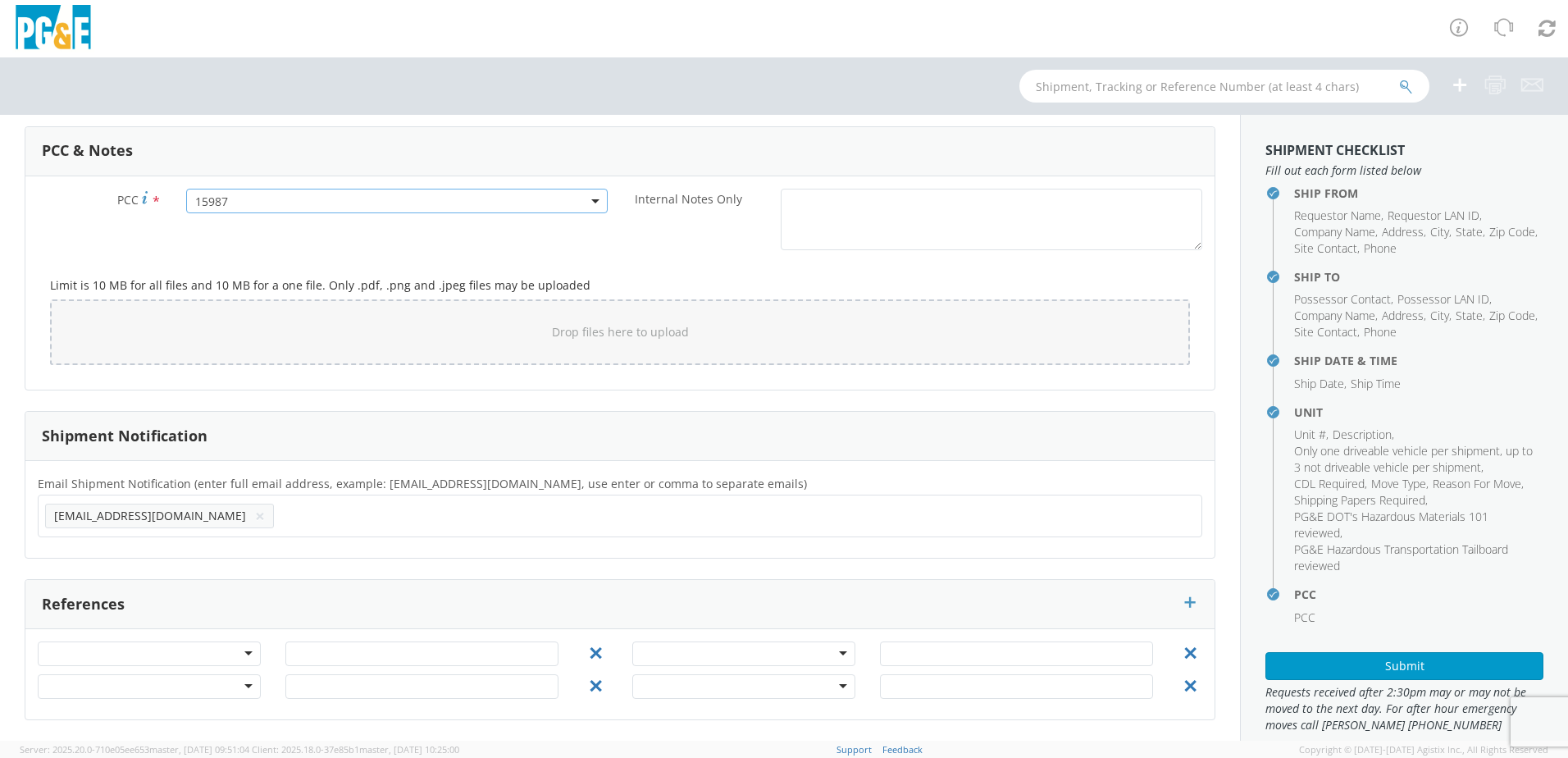
click at [280, 514] on input "text" at bounding box center [326, 515] width 91 height 24
click at [280, 521] on input "text" at bounding box center [326, 515] width 91 height 24
type input "[EMAIL_ADDRESS][DOMAIN_NAME]"
click at [272, 544] on div "Email Shipment Notification (enter full email address, example: [EMAIL_ADDRESS]…" at bounding box center [620, 509] width 1189 height 72
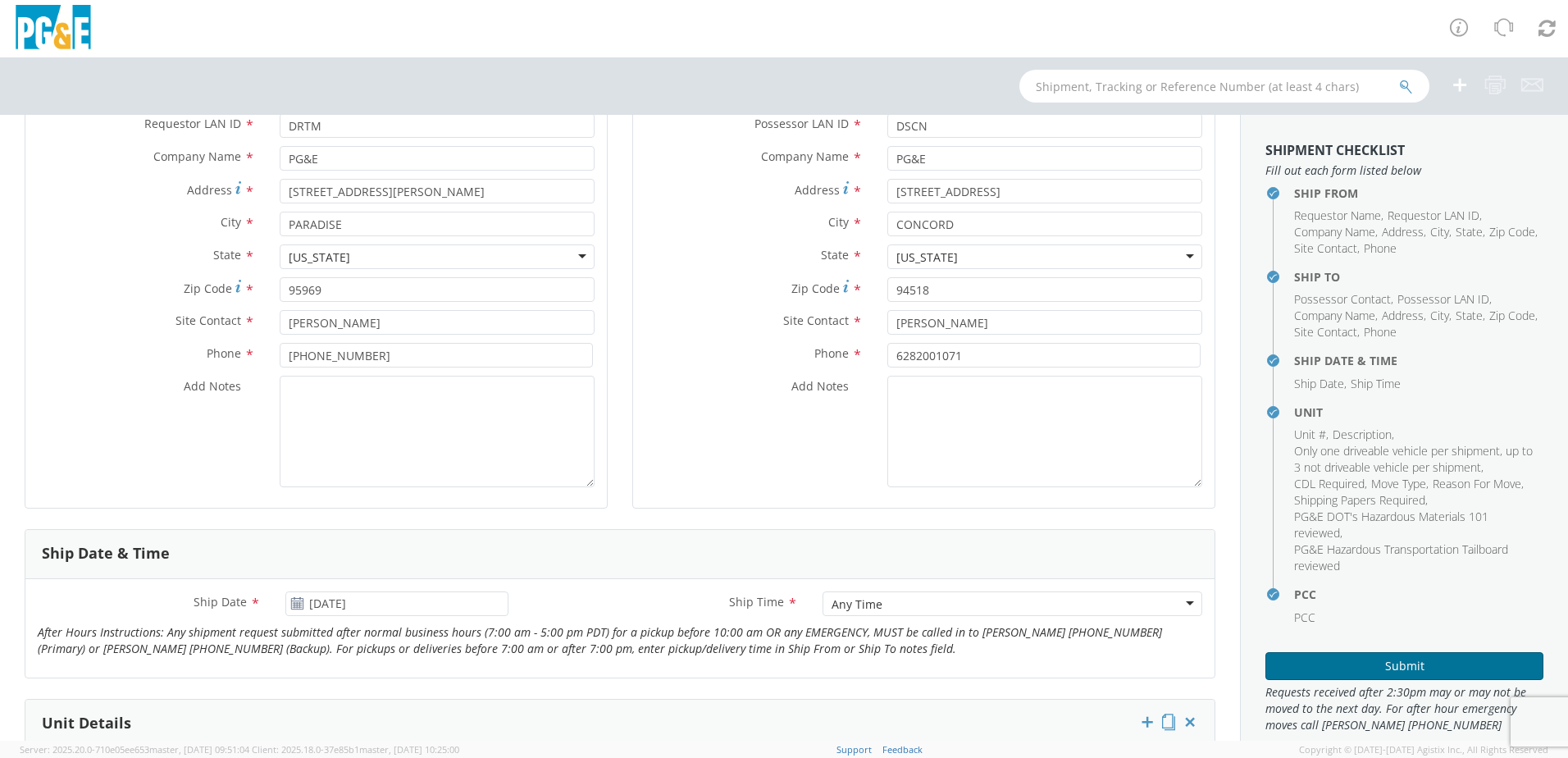
scroll to position [410, 0]
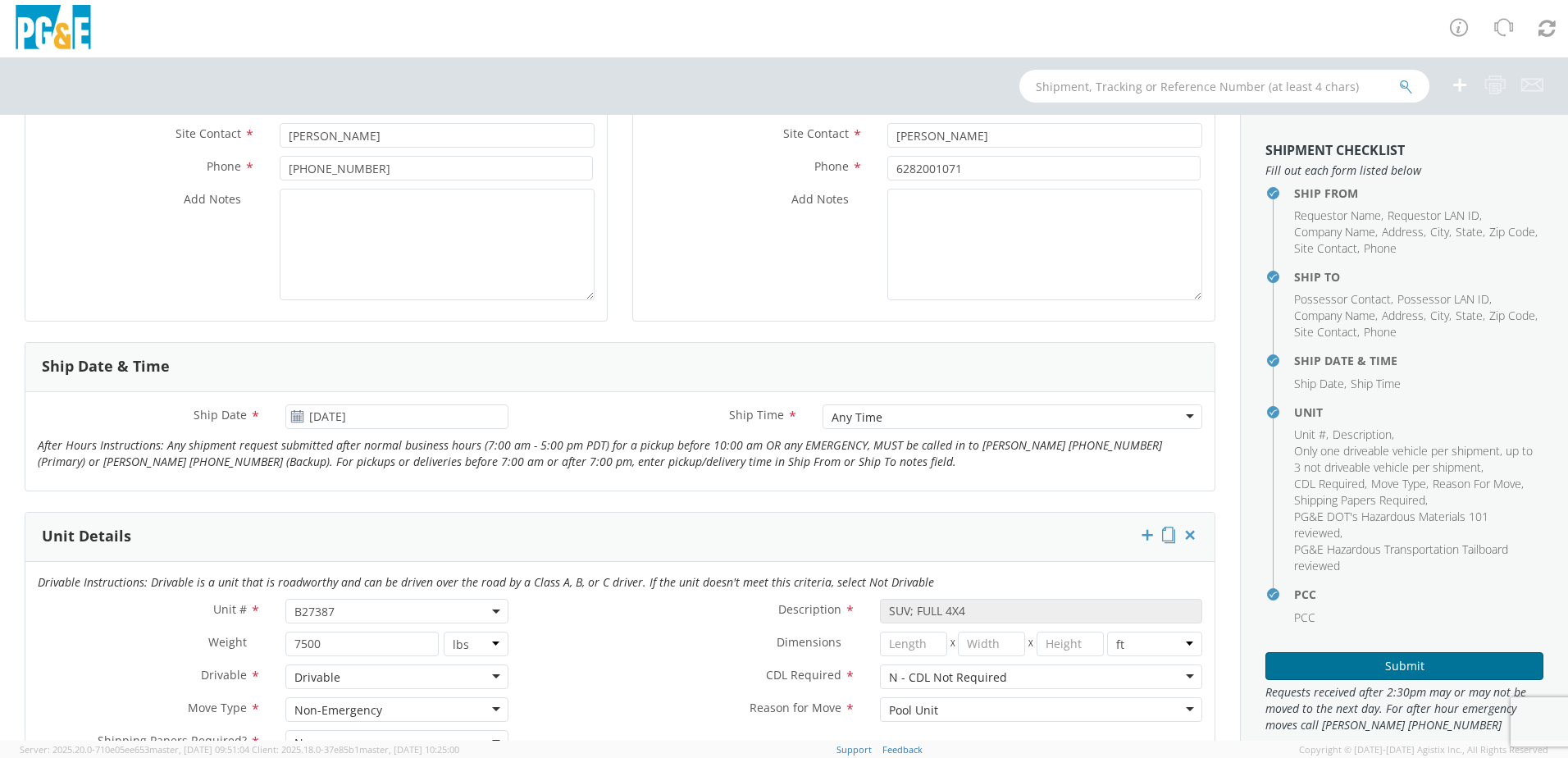
click at [1403, 668] on button "Submit" at bounding box center [1404, 666] width 278 height 28
